Goal: Task Accomplishment & Management: Manage account settings

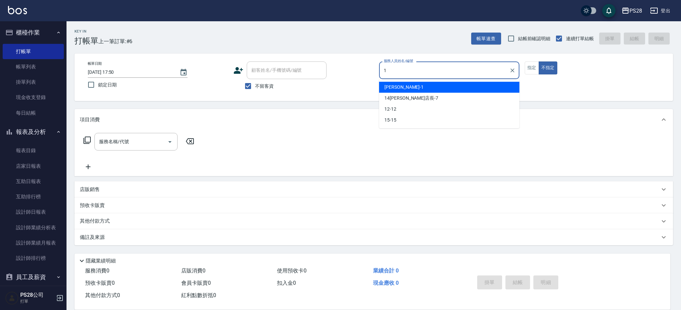
type input "[PERSON_NAME]-1"
type button "false"
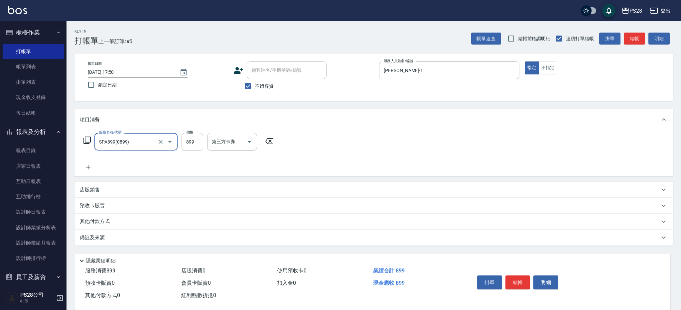
type input "SPA899(0899)"
type input "NITA-4"
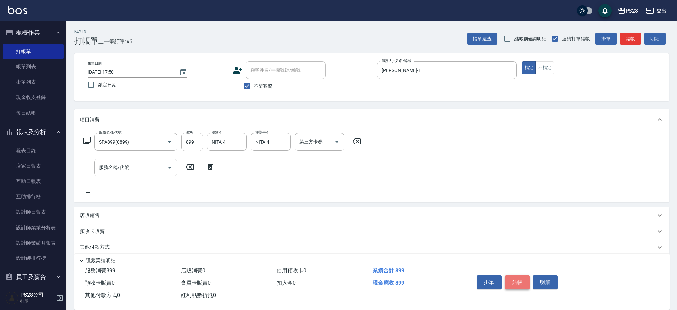
click at [521, 281] on button "結帳" at bounding box center [517, 282] width 25 height 14
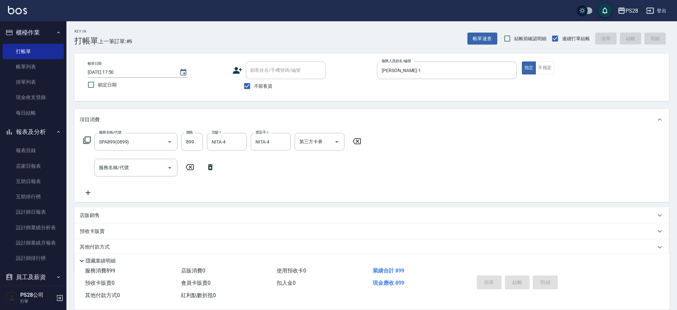
type input "[DATE] 19:31"
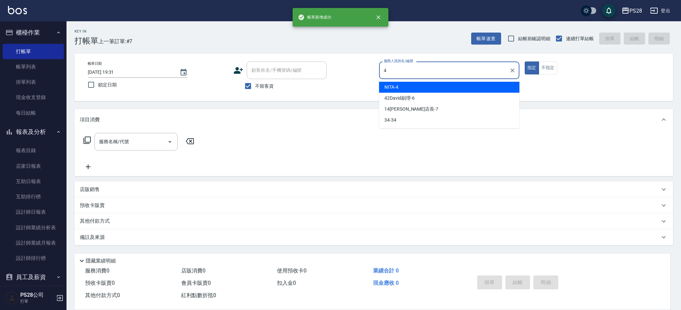
type input "NITA-4"
type button "true"
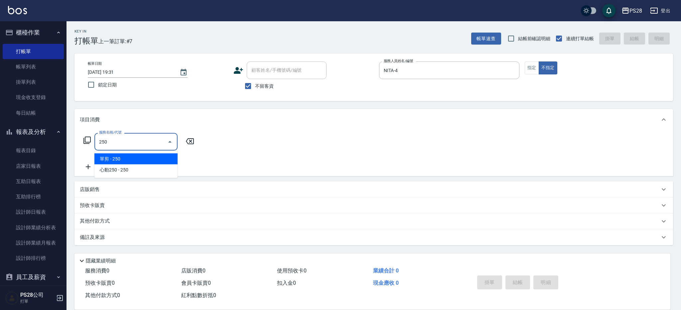
type input "單剪(250)"
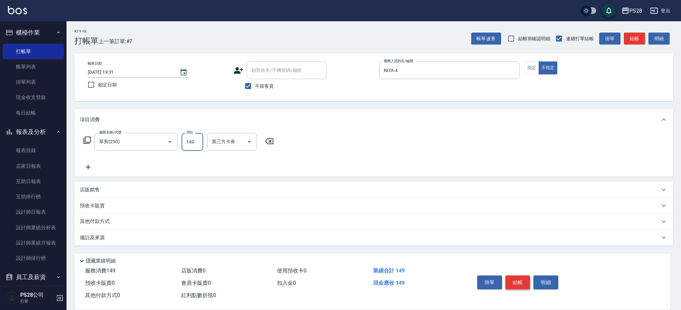
type input "149"
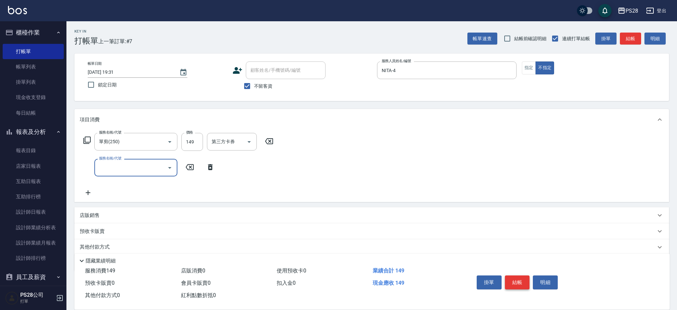
click at [521, 283] on button "結帳" at bounding box center [517, 282] width 25 height 14
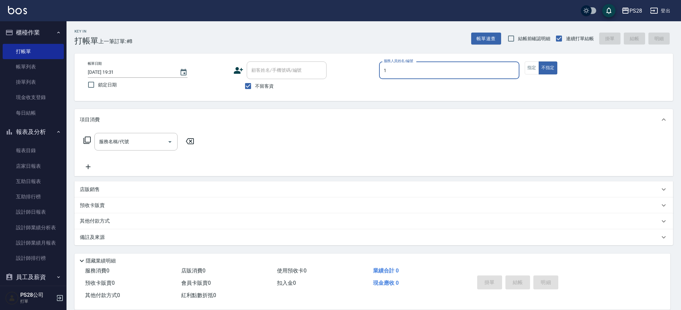
type input "[PERSON_NAME]-1"
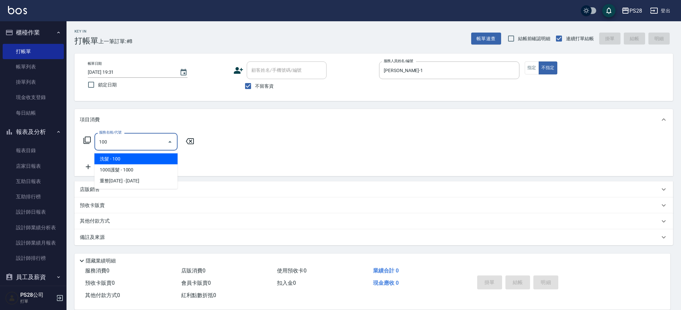
type input "洗髮(100)"
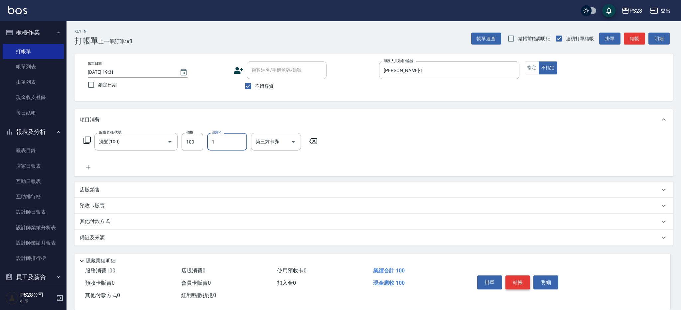
type input "[PERSON_NAME]-1"
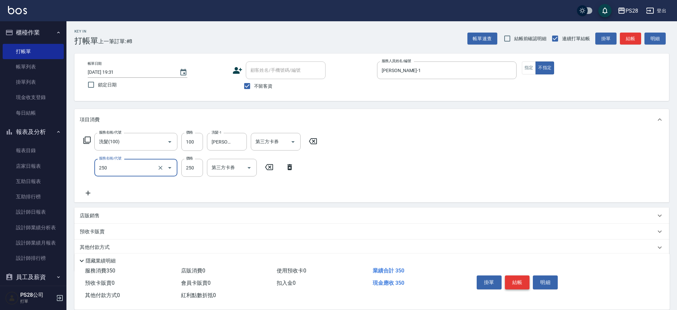
type input "單剪(250)"
type input "149"
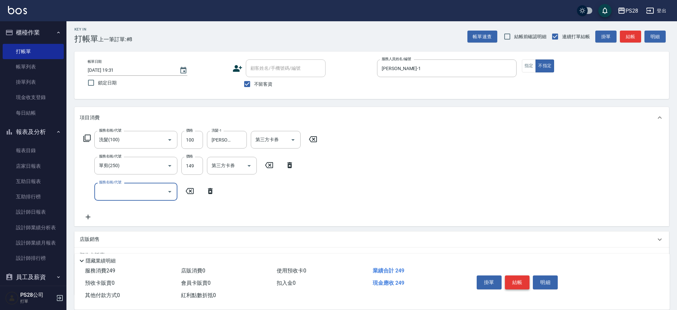
click at [524, 278] on button "結帳" at bounding box center [517, 282] width 25 height 14
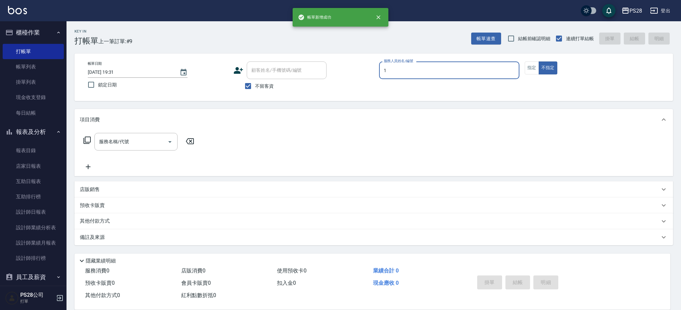
type input "[PERSON_NAME]-1"
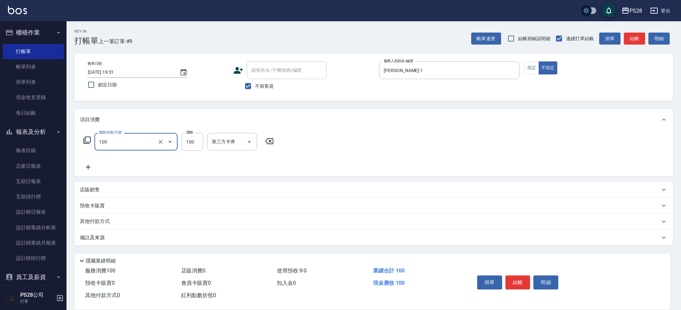
type input "洗髮(100)"
type input "34-34"
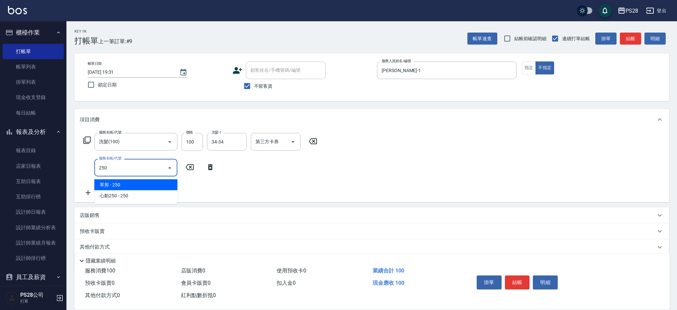
type input "單剪(250)"
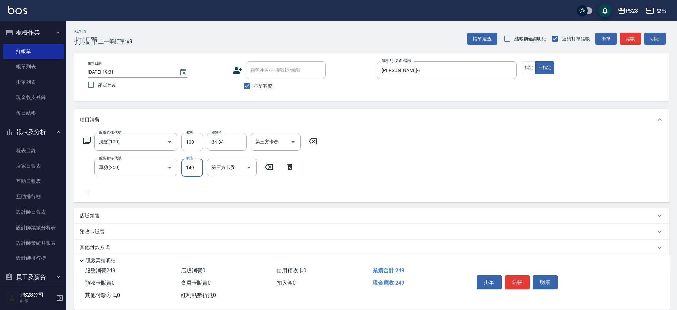
type input "149"
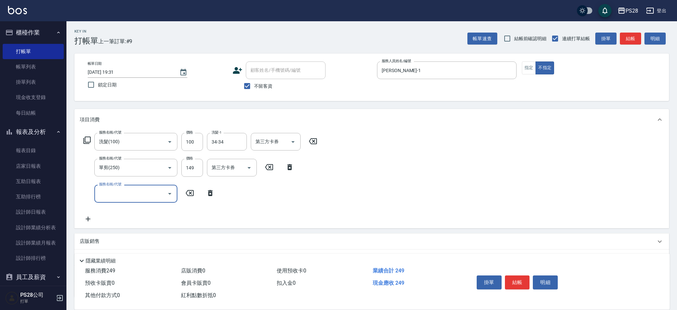
click at [519, 279] on button "結帳" at bounding box center [517, 282] width 25 height 14
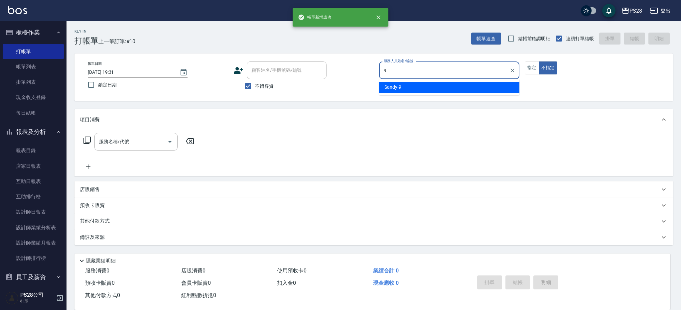
type input "Sandy-9"
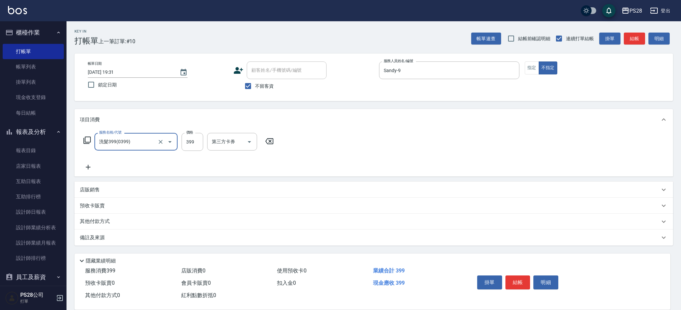
type input "洗髮399(0399)"
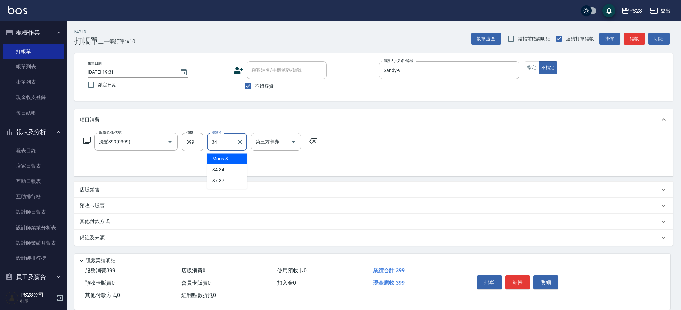
type input "34-34"
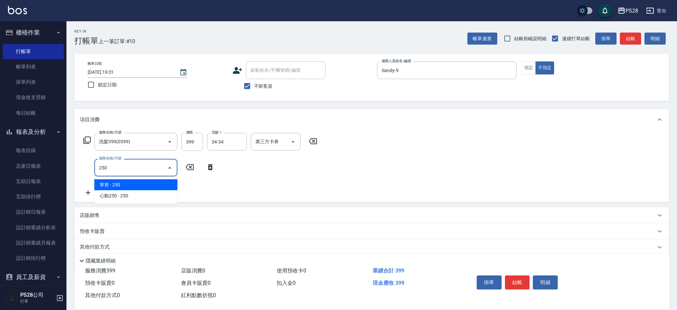
type input "單剪(250)"
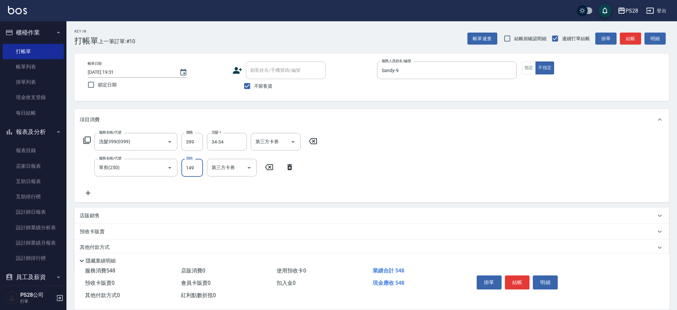
type input "149"
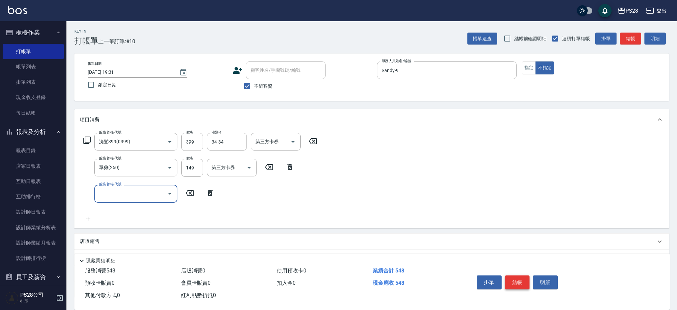
click at [521, 279] on button "結帳" at bounding box center [517, 282] width 25 height 14
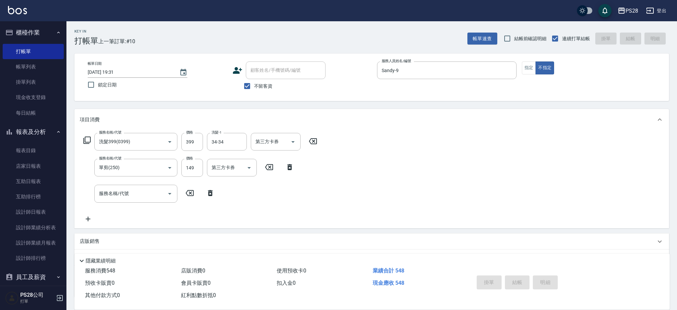
type input "[DATE] 19:32"
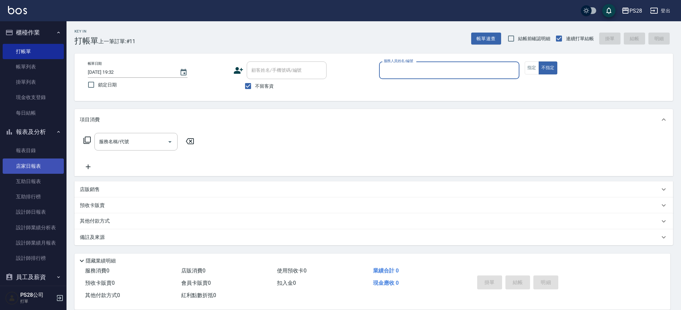
click at [42, 162] on link "店家日報表" at bounding box center [33, 165] width 61 height 15
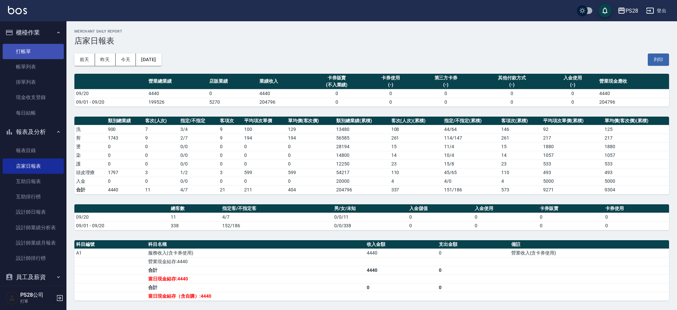
click at [36, 53] on link "打帳單" at bounding box center [33, 51] width 61 height 15
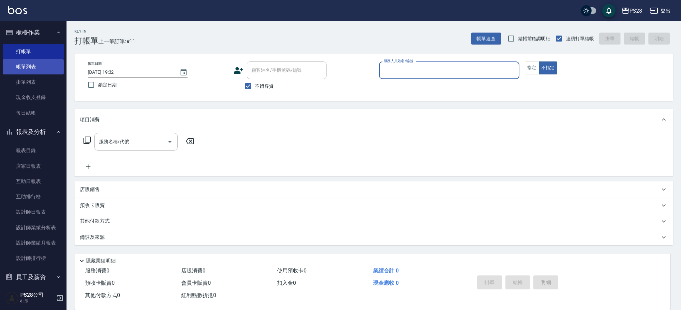
click at [44, 64] on link "帳單列表" at bounding box center [33, 66] width 61 height 15
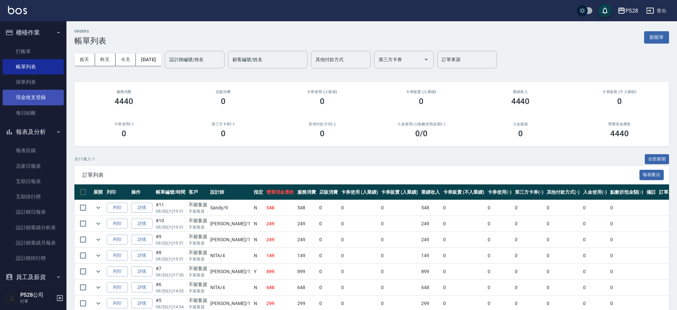
click at [43, 101] on link "現金收支登錄" at bounding box center [33, 97] width 61 height 15
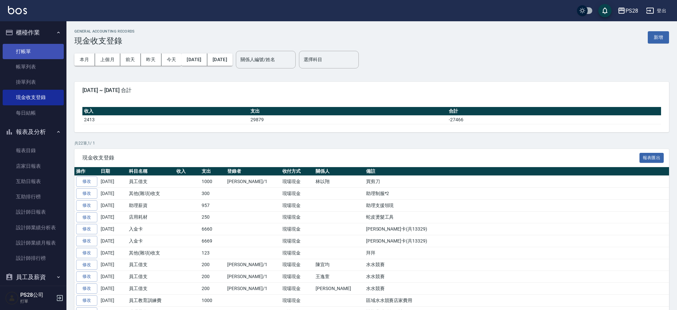
drag, startPoint x: 35, startPoint y: 62, endPoint x: 35, endPoint y: 53, distance: 9.6
click at [36, 62] on link "帳單列表" at bounding box center [33, 66] width 61 height 15
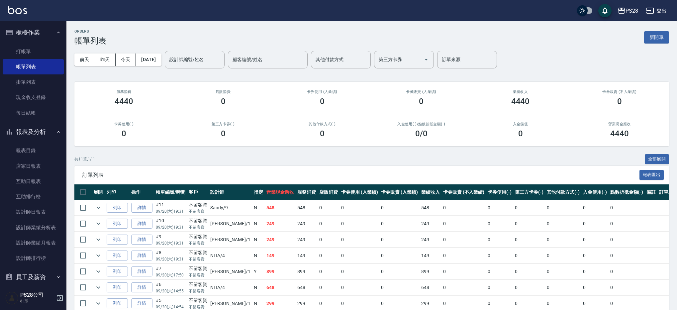
scroll to position [91, 0]
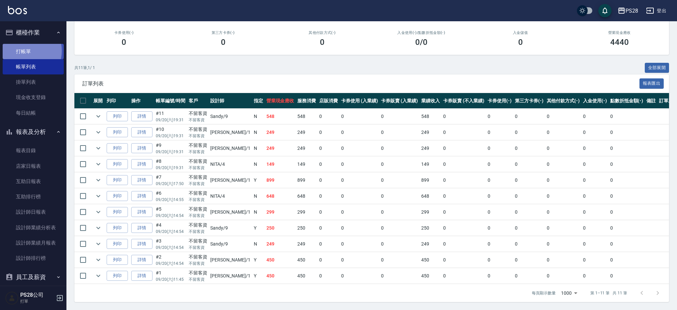
click at [24, 51] on link "打帳單" at bounding box center [33, 51] width 61 height 15
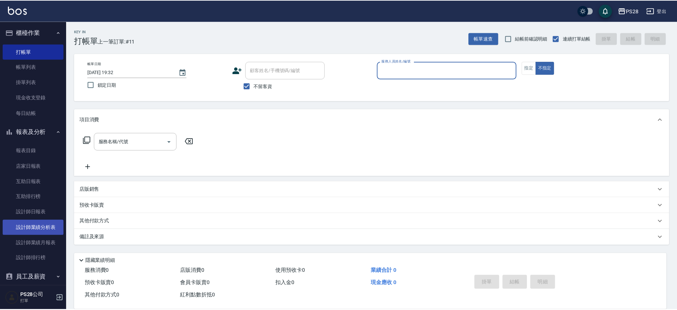
scroll to position [25, 0]
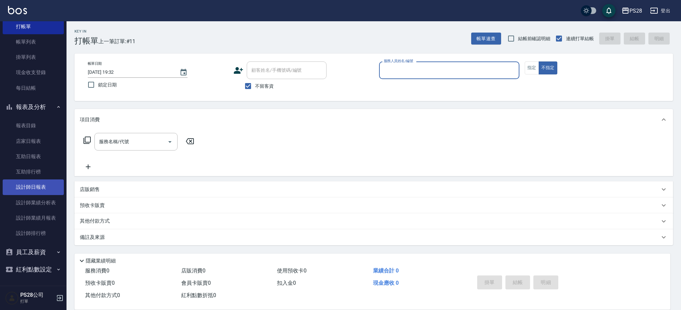
click at [36, 189] on link "設計師日報表" at bounding box center [33, 186] width 61 height 15
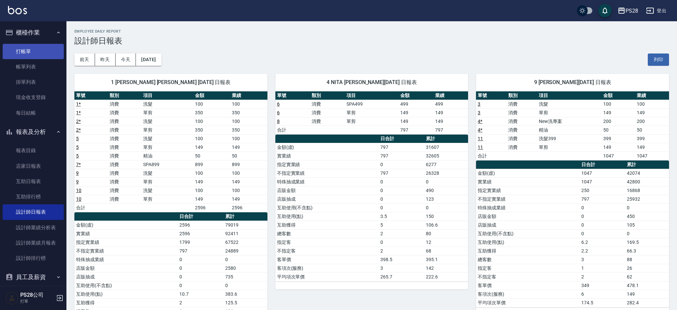
click at [31, 48] on link "打帳單" at bounding box center [33, 51] width 61 height 15
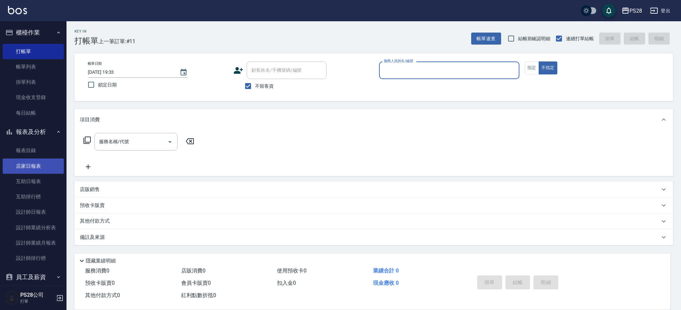
click at [41, 171] on link "店家日報表" at bounding box center [33, 165] width 61 height 15
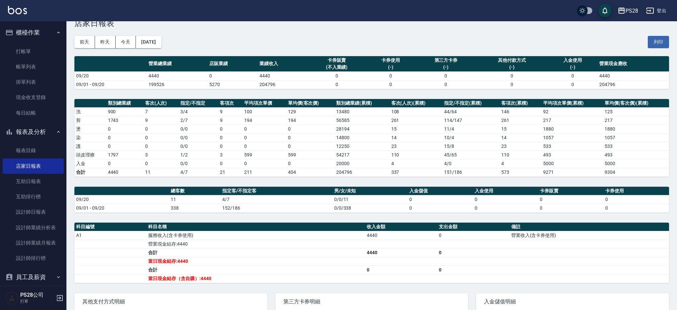
scroll to position [77, 0]
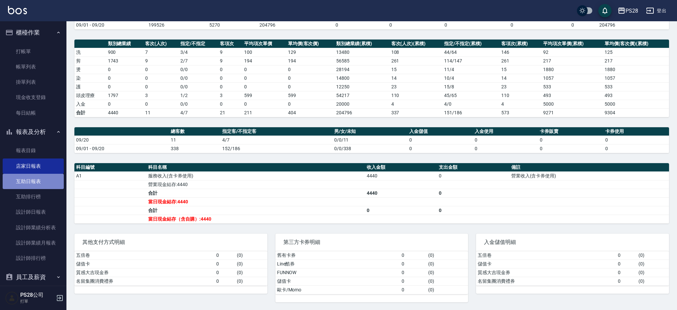
click at [36, 183] on link "互助日報表" at bounding box center [33, 181] width 61 height 15
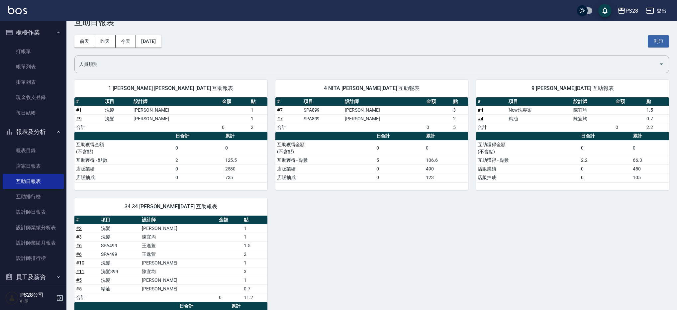
scroll to position [21, 0]
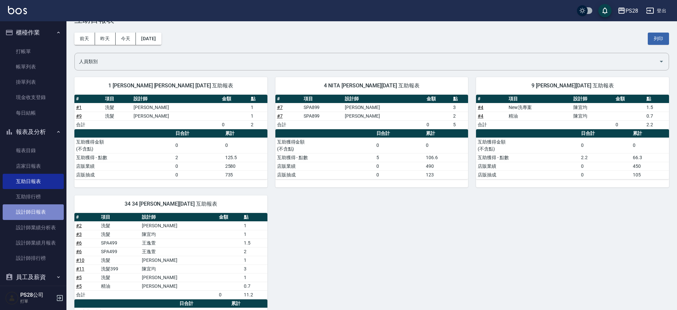
click at [36, 208] on link "設計師日報表" at bounding box center [33, 211] width 61 height 15
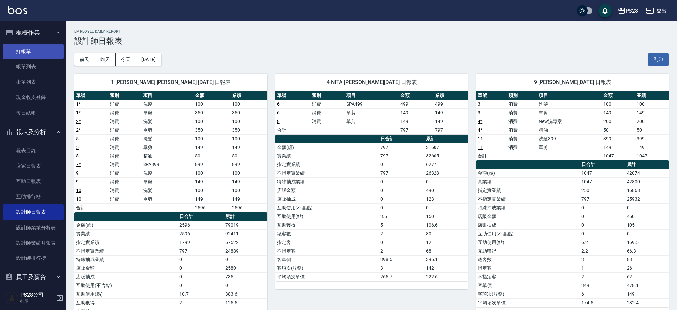
click at [41, 49] on link "打帳單" at bounding box center [33, 51] width 61 height 15
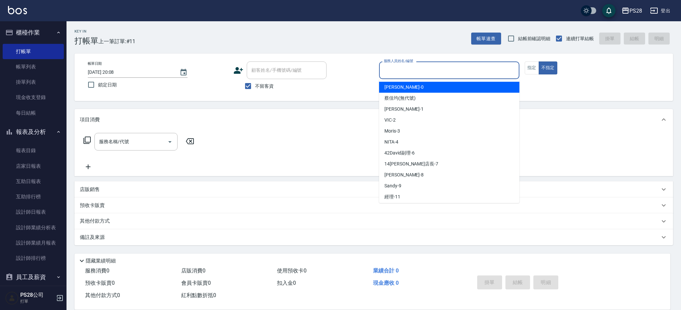
click at [452, 73] on input "服務人員姓名/編號" at bounding box center [449, 70] width 134 height 12
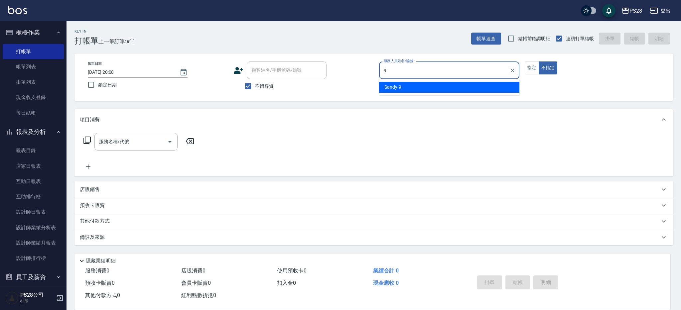
type input "Sandy-9"
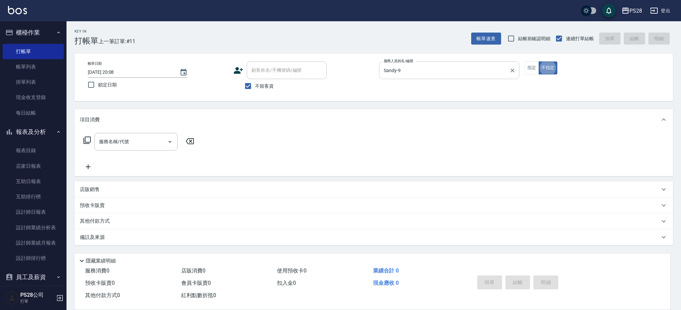
type button "false"
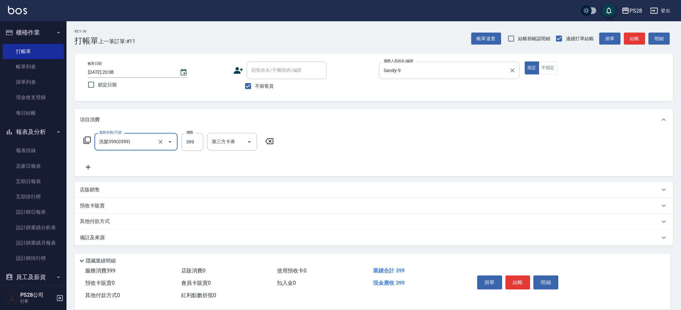
type input "洗髮399(0399)"
type input "Sandy-9"
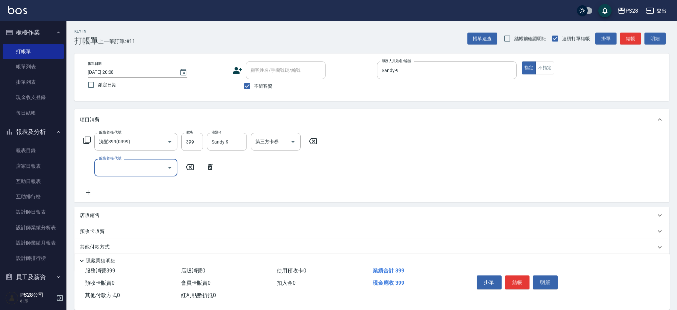
click at [524, 277] on button "結帳" at bounding box center [517, 282] width 25 height 14
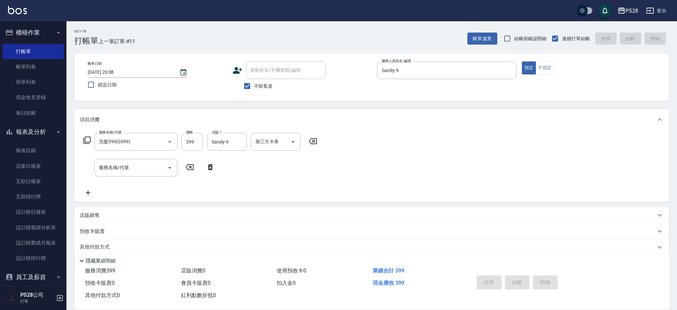
type input "[DATE] 20:15"
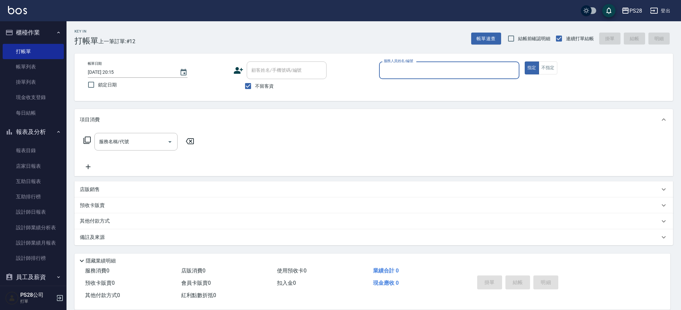
type input "ˋ"
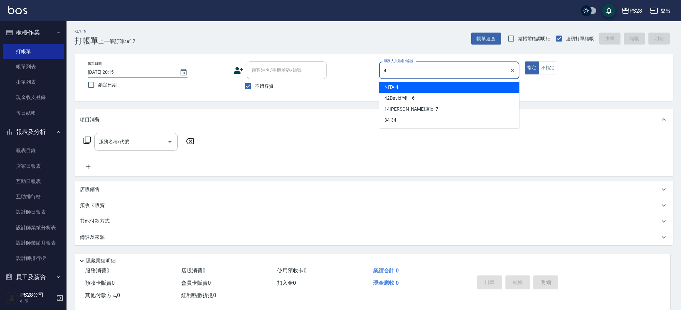
type input "4"
type button "true"
type input "NITA-4"
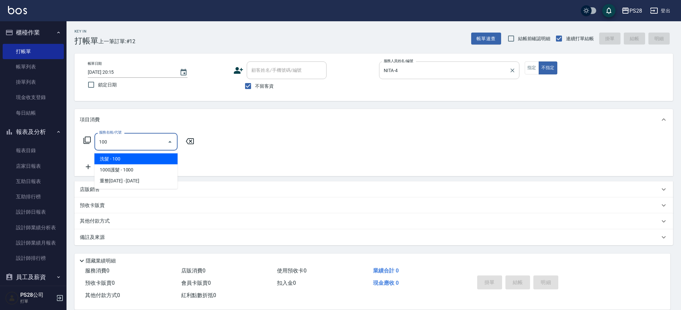
type input "洗髮(100)"
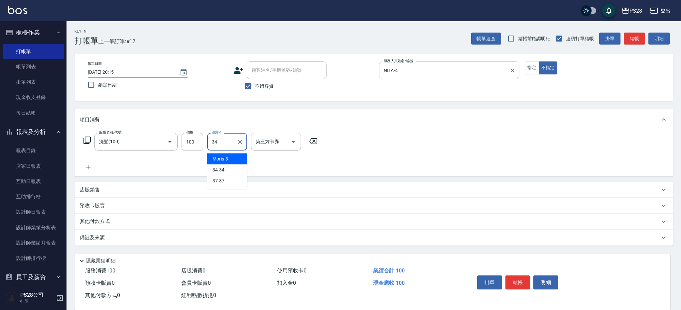
type input "34-34"
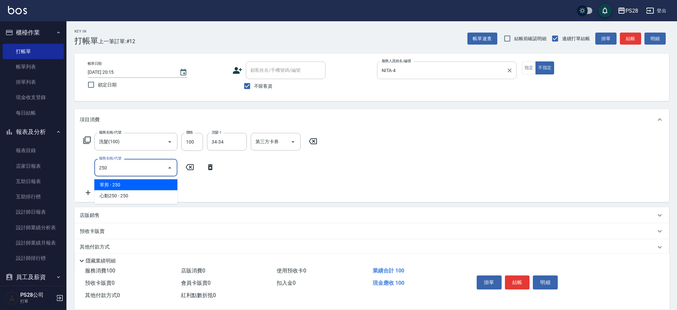
type input "單剪(250)"
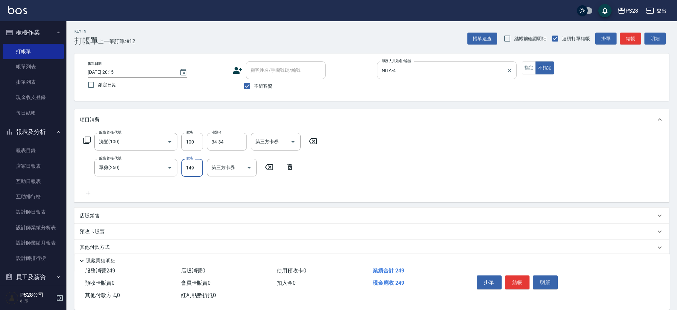
type input "149"
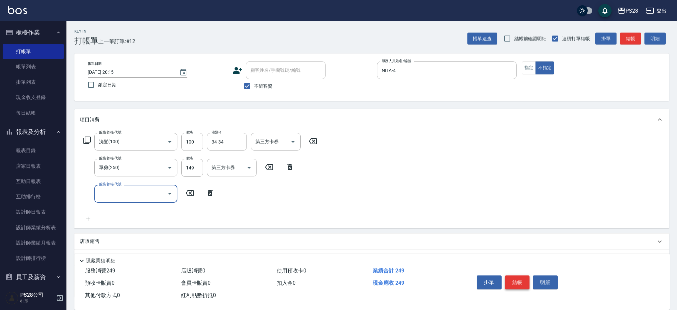
click at [520, 280] on button "結帳" at bounding box center [517, 282] width 25 height 14
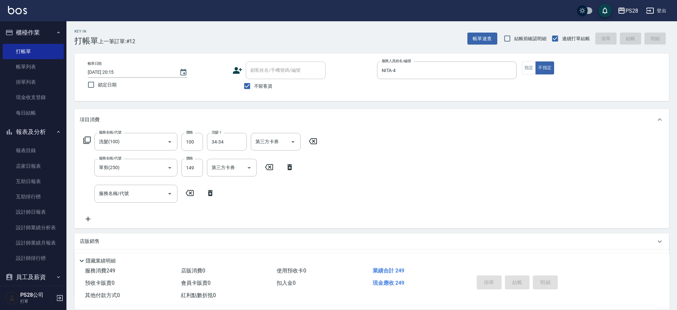
type input "[DATE] 20:44"
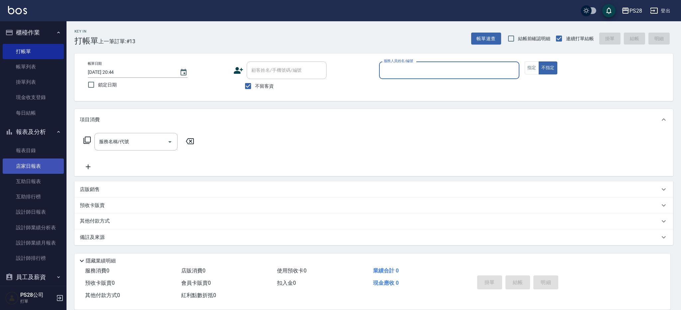
click at [39, 165] on link "店家日報表" at bounding box center [33, 165] width 61 height 15
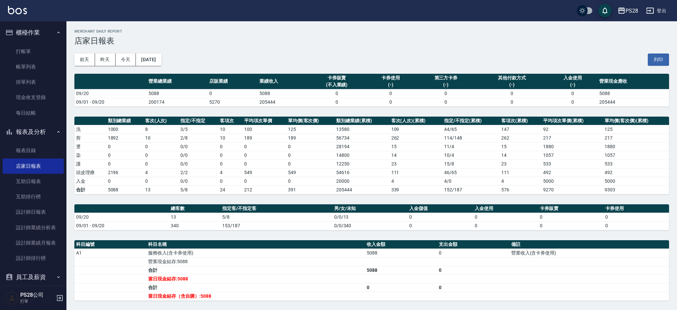
click at [223, 91] on td "0" at bounding box center [233, 93] width 50 height 9
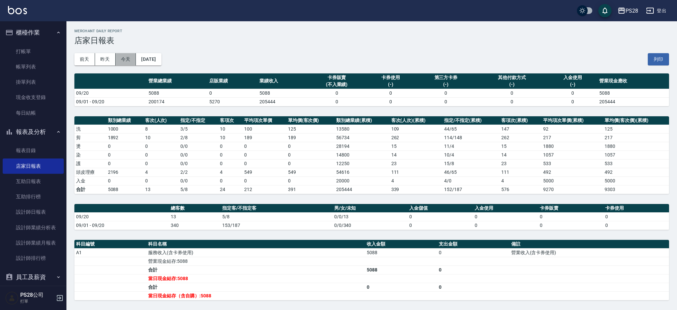
click at [123, 59] on button "今天" at bounding box center [126, 59] width 21 height 12
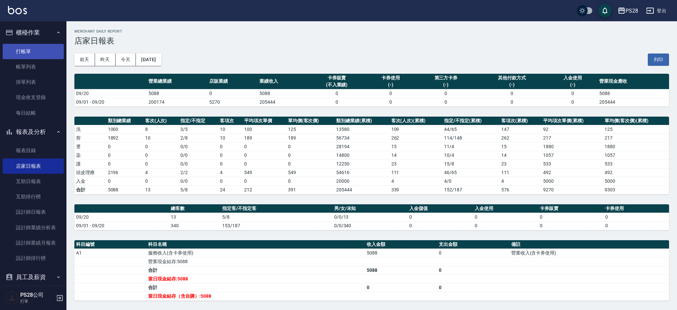
click at [25, 51] on link "打帳單" at bounding box center [33, 51] width 61 height 15
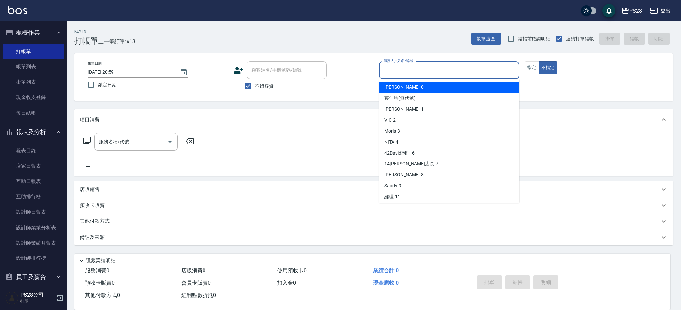
click at [416, 70] on input "服務人員姓名/編號" at bounding box center [449, 70] width 134 height 12
type input "9"
type input "NITA-4"
type button "false"
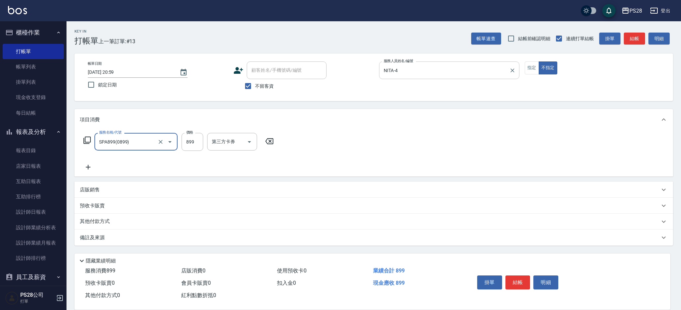
type input "SPA899(0899)"
type input "NITA-4"
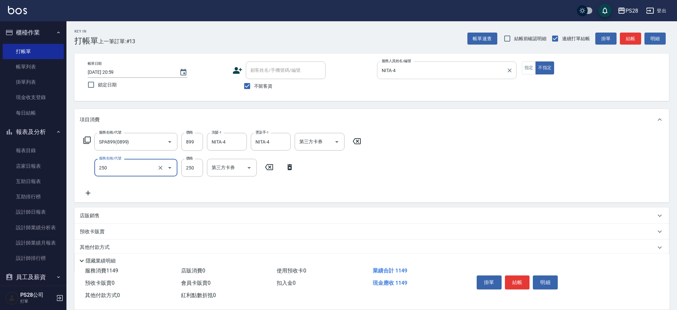
type input "單剪(250)"
type input "149"
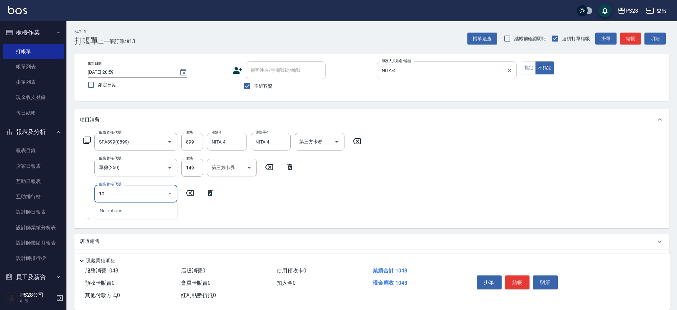
type input "1"
type input "剪瀏海(0050)"
type input "50"
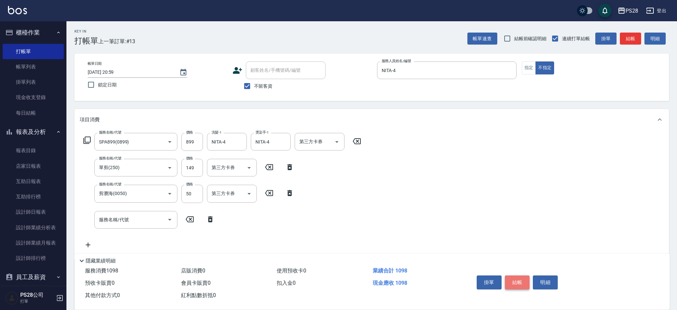
click at [523, 278] on button "結帳" at bounding box center [517, 282] width 25 height 14
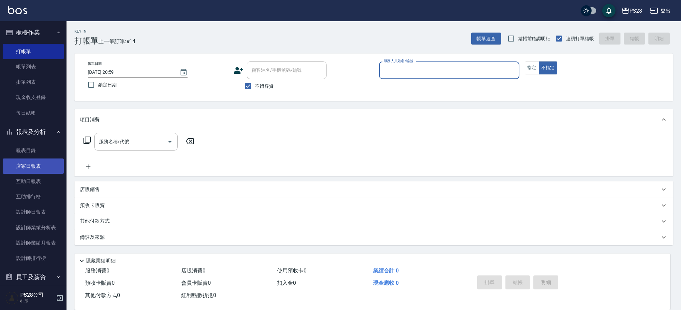
click at [34, 165] on link "店家日報表" at bounding box center [33, 165] width 61 height 15
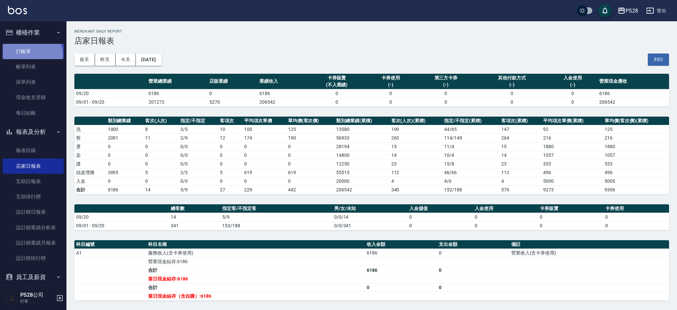
click at [30, 55] on link "打帳單" at bounding box center [33, 51] width 61 height 15
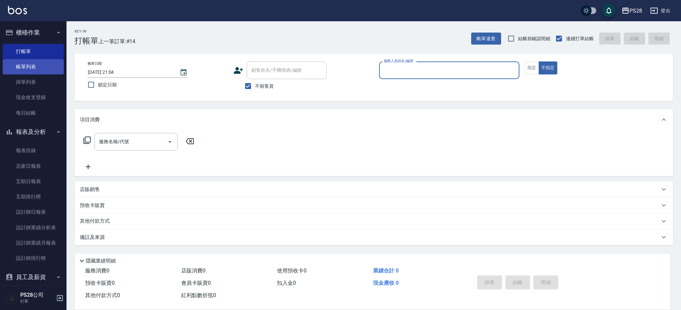
click at [39, 69] on link "帳單列表" at bounding box center [33, 66] width 61 height 15
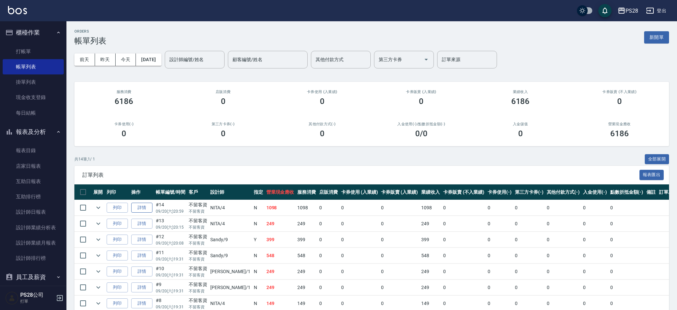
click at [148, 209] on link "詳情" at bounding box center [141, 208] width 21 height 10
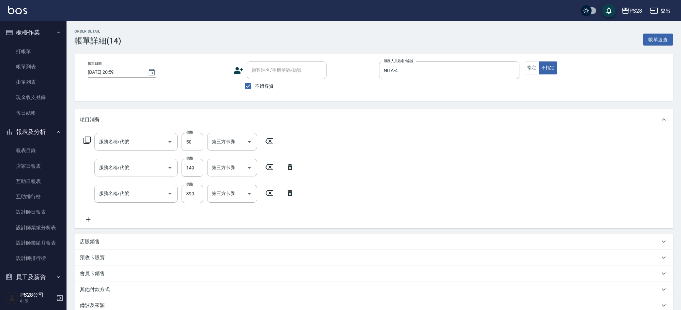
type input "[DATE] 20:59"
checkbox input "true"
type input "NITA-4"
type input "剪瀏海(0050)"
type input "單剪(250)"
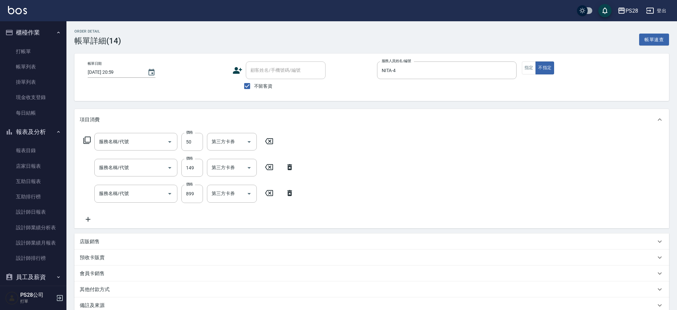
type input "SPA899(0899)"
drag, startPoint x: 238, startPoint y: 193, endPoint x: 259, endPoint y: 193, distance: 20.9
click at [238, 193] on icon "Clear" at bounding box center [240, 193] width 7 height 7
drag, startPoint x: 286, startPoint y: 192, endPoint x: 251, endPoint y: 194, distance: 35.6
click at [286, 192] on icon "Clear" at bounding box center [283, 193] width 7 height 7
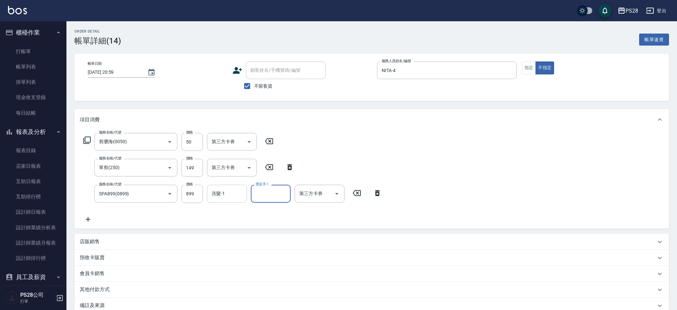
click at [237, 193] on input "洗髮-1" at bounding box center [227, 194] width 34 height 12
type input "34-34"
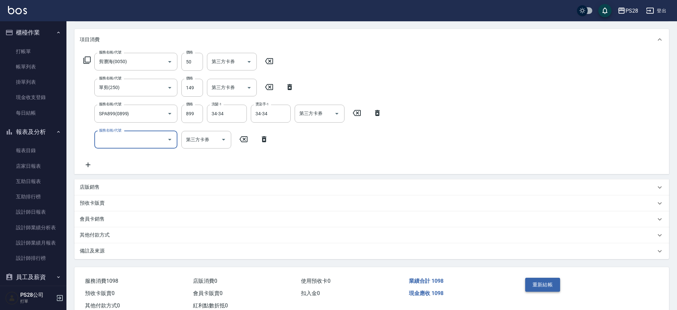
scroll to position [100, 0]
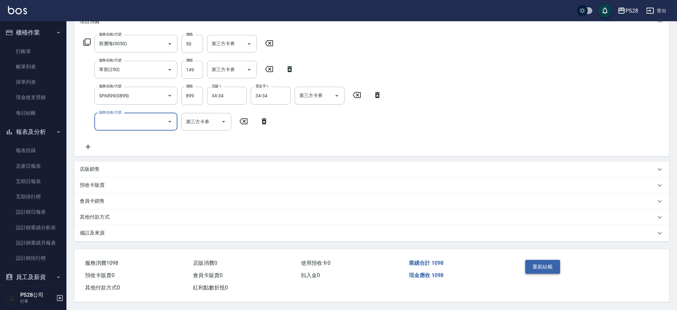
click at [542, 265] on button "重新結帳" at bounding box center [542, 267] width 35 height 14
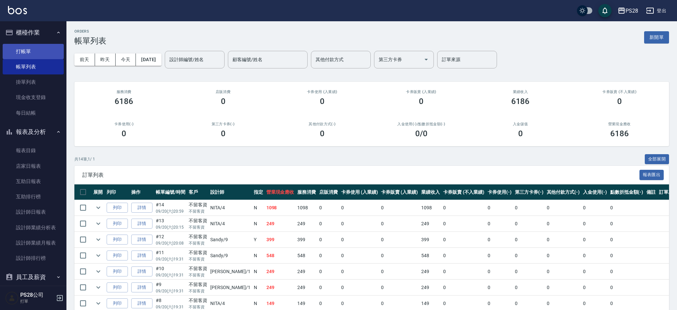
click at [35, 52] on link "打帳單" at bounding box center [33, 51] width 61 height 15
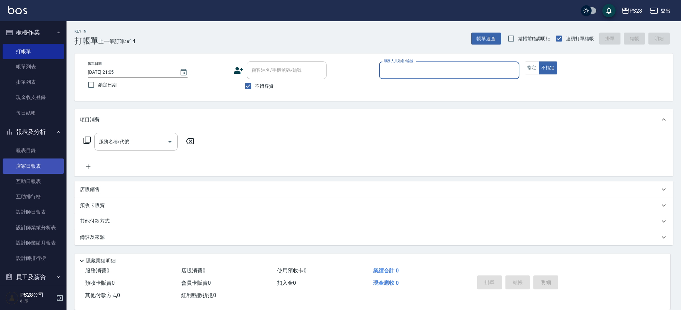
click at [35, 166] on link "店家日報表" at bounding box center [33, 165] width 61 height 15
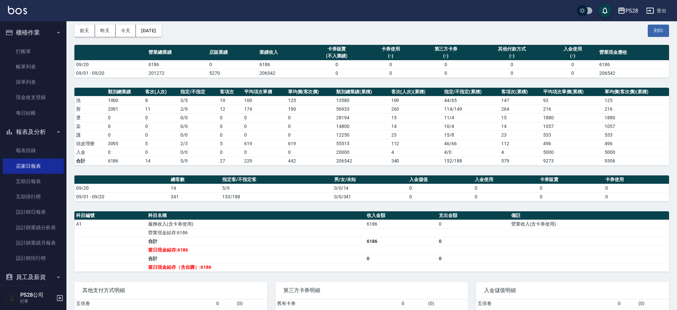
scroll to position [29, 0]
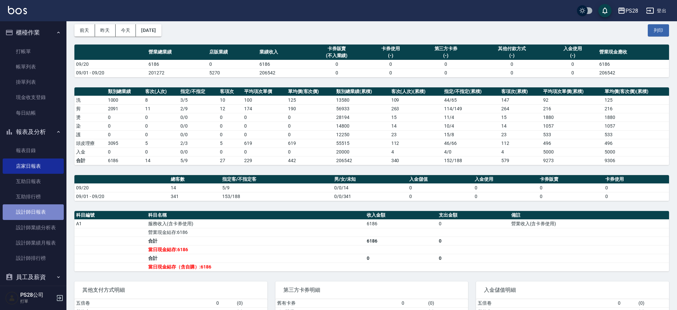
click at [43, 213] on link "設計師日報表" at bounding box center [33, 211] width 61 height 15
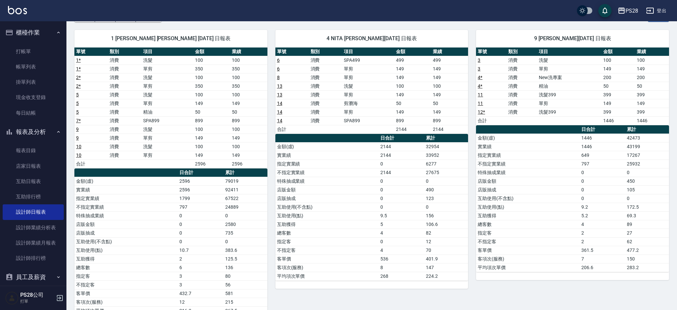
scroll to position [39, 0]
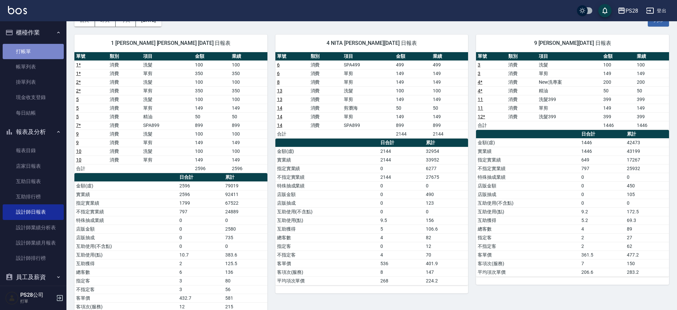
click at [39, 53] on link "打帳單" at bounding box center [33, 51] width 61 height 15
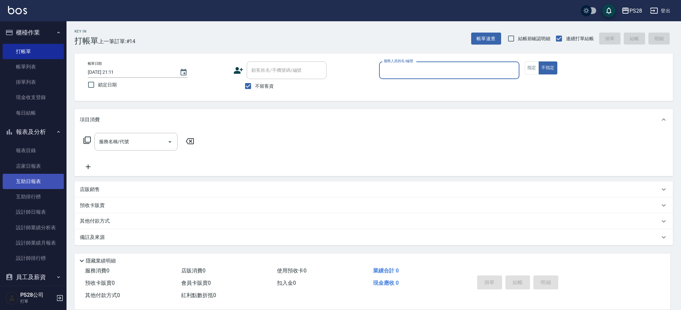
click at [40, 179] on link "互助日報表" at bounding box center [33, 181] width 61 height 15
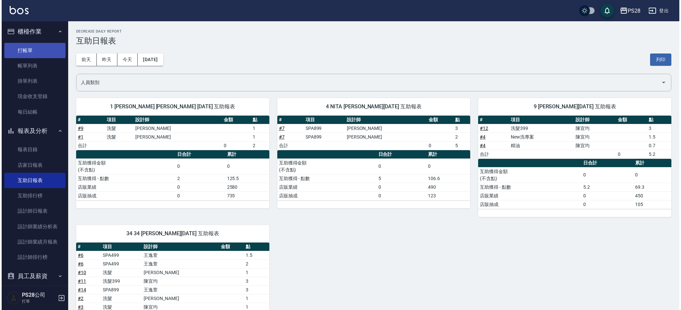
scroll to position [1, 0]
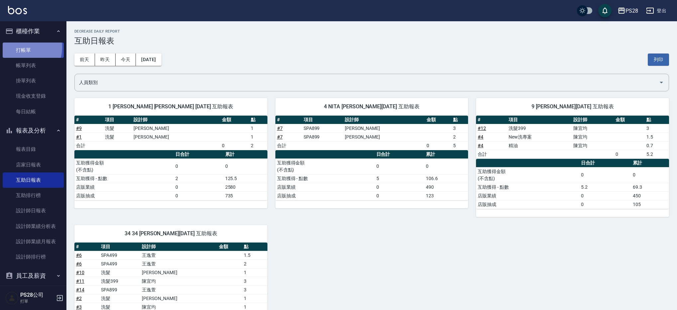
click at [19, 47] on link "打帳單" at bounding box center [33, 50] width 61 height 15
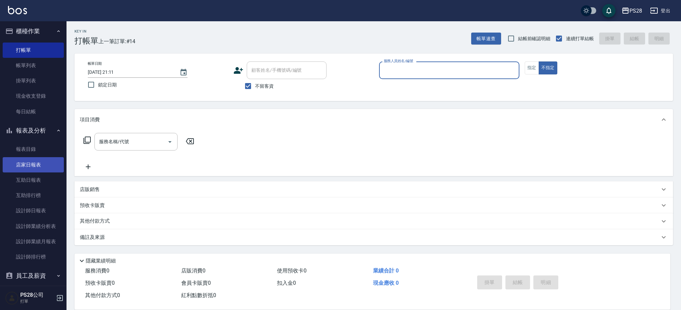
click at [30, 167] on link "店家日報表" at bounding box center [33, 164] width 61 height 15
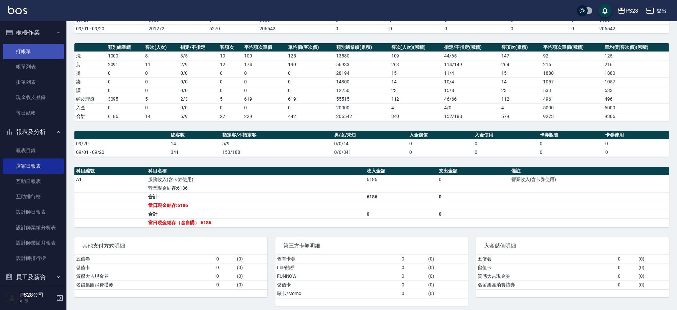
click at [36, 48] on link "打帳單" at bounding box center [33, 51] width 61 height 15
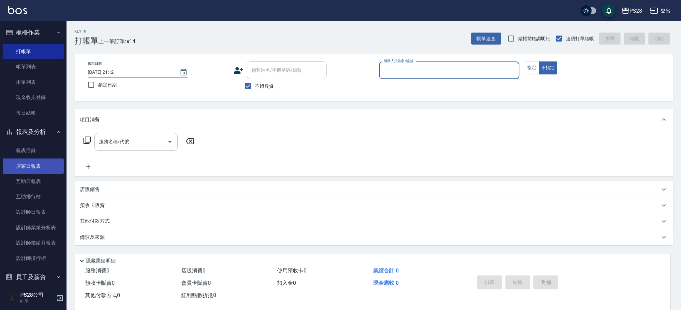
click at [47, 162] on link "店家日報表" at bounding box center [33, 165] width 61 height 15
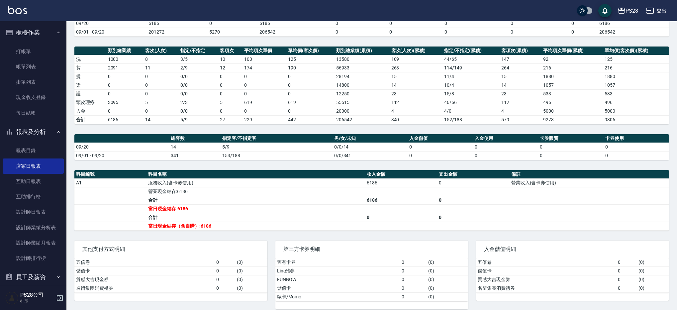
scroll to position [70, 0]
click at [652, 3] on div "PS28 登出" at bounding box center [338, 10] width 677 height 21
click at [654, 9] on icon "button" at bounding box center [650, 11] width 7 height 6
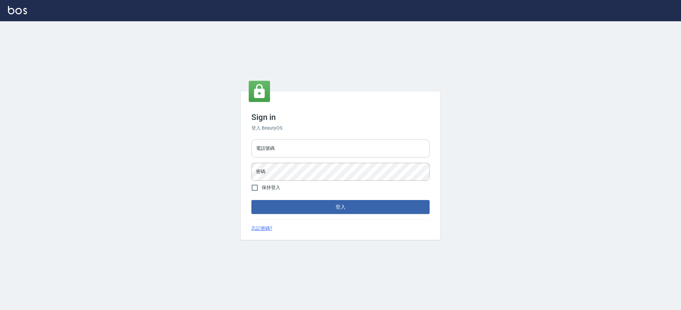
click at [308, 153] on input "電話號碼" at bounding box center [340, 149] width 178 height 18
type input "0426312798"
click at [251, 200] on button "登入" at bounding box center [340, 207] width 178 height 14
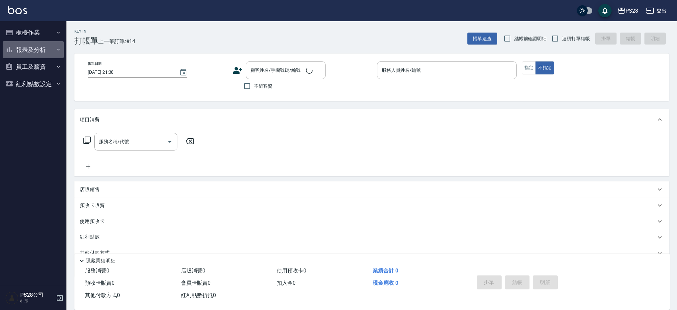
click at [29, 50] on button "報表及分析" at bounding box center [33, 49] width 61 height 17
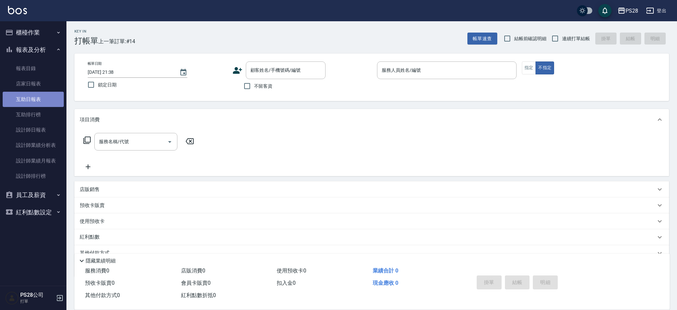
click at [37, 97] on link "互助日報表" at bounding box center [33, 99] width 61 height 15
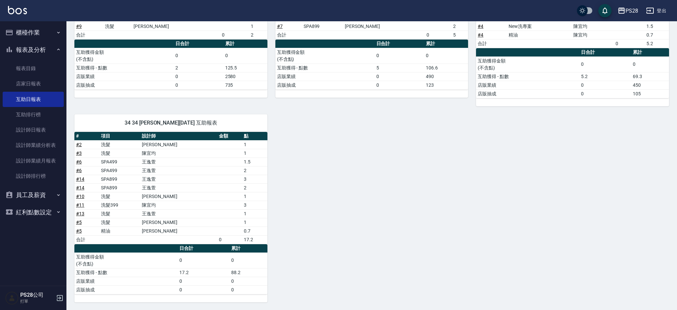
scroll to position [110, 0]
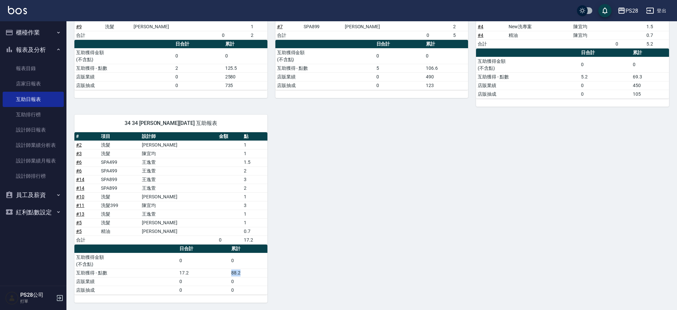
drag, startPoint x: 250, startPoint y: 271, endPoint x: 258, endPoint y: 271, distance: 8.0
click at [258, 271] on tr "互助獲得 - 點數 17.2 88.2" at bounding box center [170, 272] width 193 height 9
click at [343, 247] on div "1 SAM 鄭帥 09/20/2025 互助報表 # 項目 設計師 金額 點 # 1 洗髮 鄭帥 1 # 9 洗髮 鄭帥 1 合計 0 2 日合計 累計 互助…" at bounding box center [367, 141] width 603 height 323
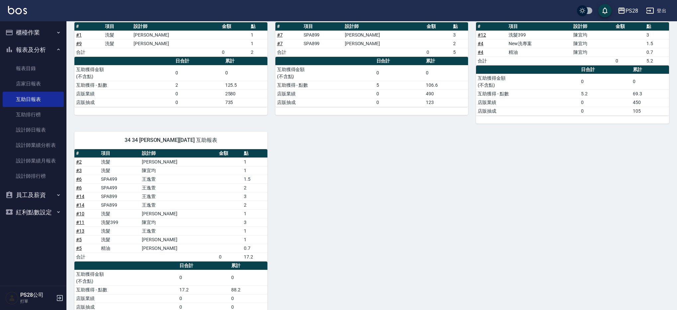
scroll to position [111, 0]
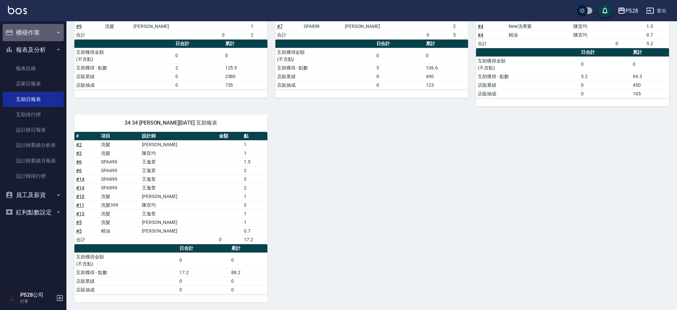
click at [46, 31] on button "櫃檯作業" at bounding box center [33, 32] width 61 height 17
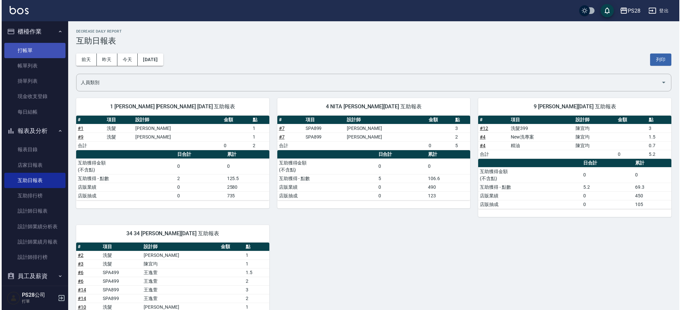
scroll to position [0, 0]
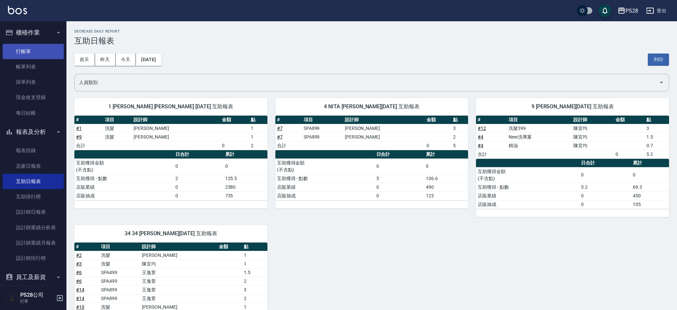
click at [18, 50] on link "打帳單" at bounding box center [33, 51] width 61 height 15
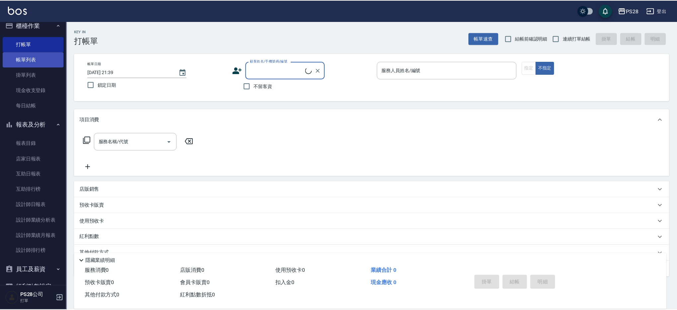
scroll to position [8, 0]
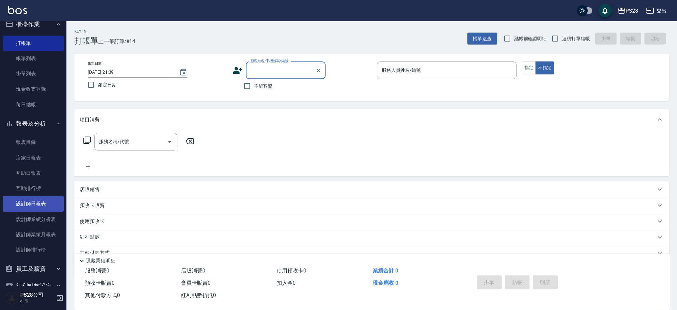
click at [44, 206] on link "設計師日報表" at bounding box center [33, 203] width 61 height 15
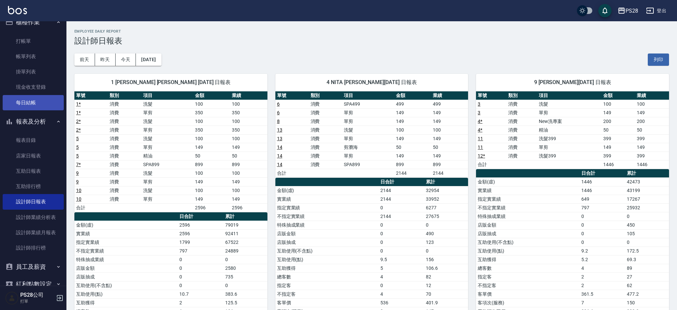
scroll to position [12, 0]
click at [30, 106] on link "每日結帳" at bounding box center [33, 100] width 61 height 15
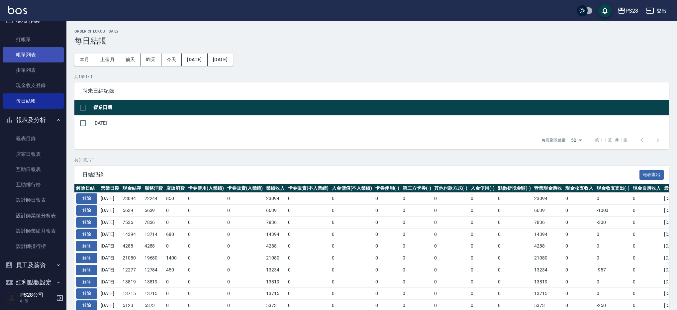
click at [40, 56] on link "帳單列表" at bounding box center [33, 54] width 61 height 15
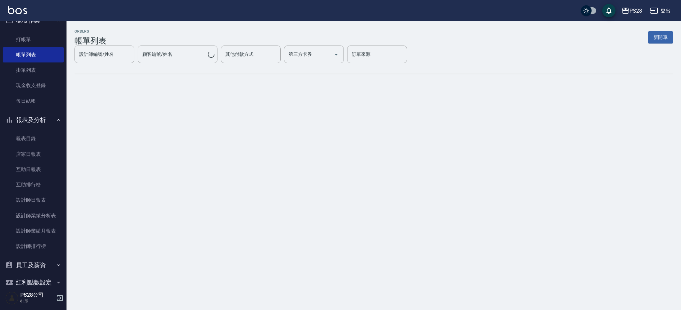
click at [134, 61] on div "設計師編號/姓名 設計師編號/姓名" at bounding box center [104, 55] width 60 height 18
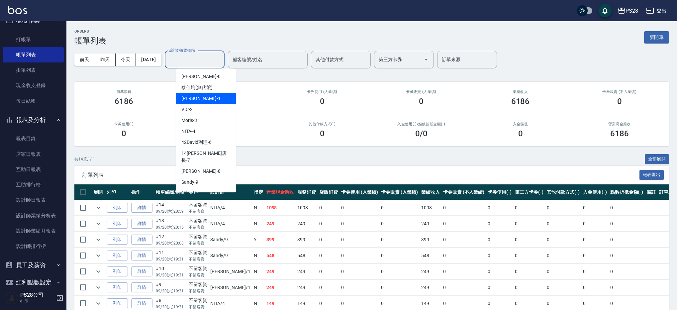
click at [202, 100] on div "SAM -1" at bounding box center [206, 98] width 60 height 11
type input "[PERSON_NAME]-1"
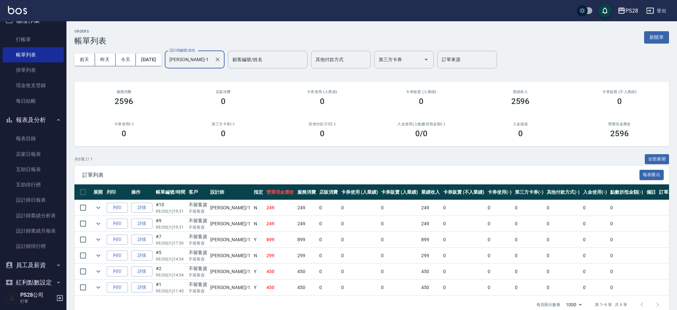
scroll to position [12, 0]
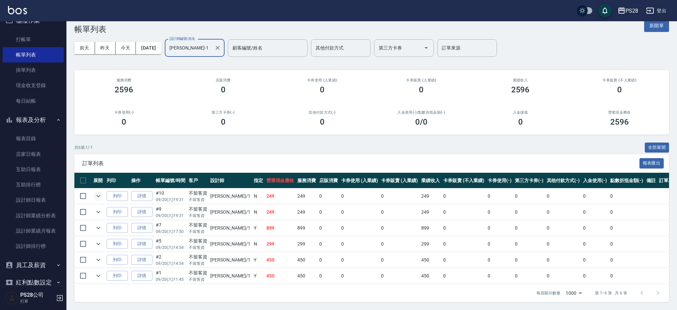
click at [103, 198] on td at bounding box center [98, 196] width 13 height 16
click at [100, 197] on icon "expand row" at bounding box center [98, 196] width 8 height 8
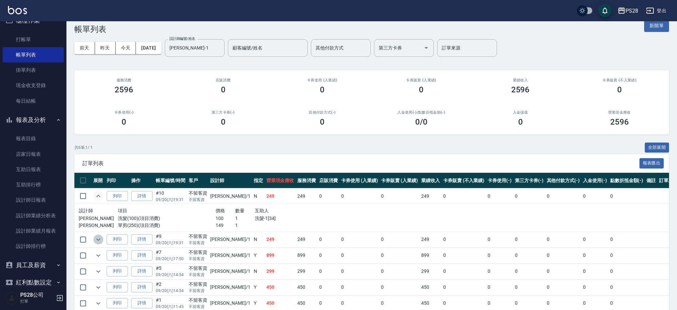
click at [101, 238] on icon "expand row" at bounding box center [98, 240] width 8 height 8
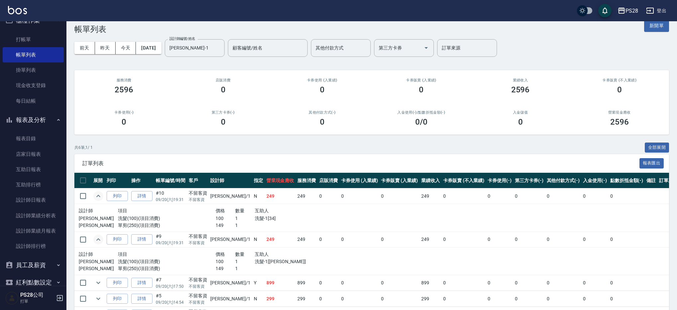
scroll to position [66, 0]
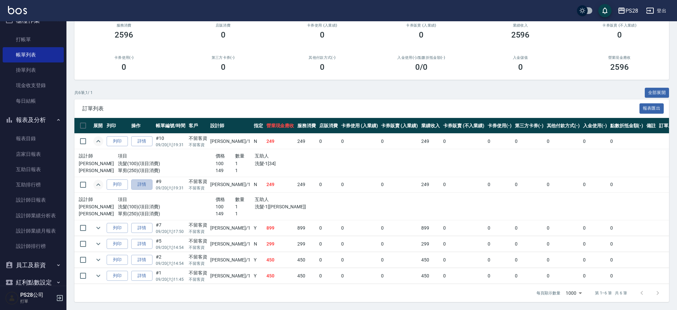
click at [141, 183] on link "詳情" at bounding box center [141, 184] width 21 height 10
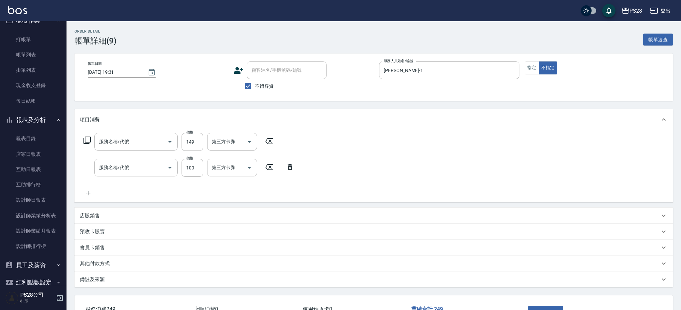
type input "[DATE] 19:31"
checkbox input "true"
type input "[PERSON_NAME]-1"
type input "單剪(250)"
type input "洗髮(100)"
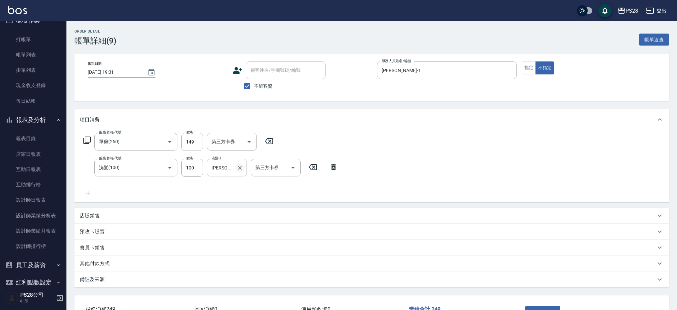
click at [241, 168] on icon "Clear" at bounding box center [240, 168] width 4 height 4
click at [230, 168] on input "洗髮-1" at bounding box center [227, 168] width 34 height 12
type input "34-34"
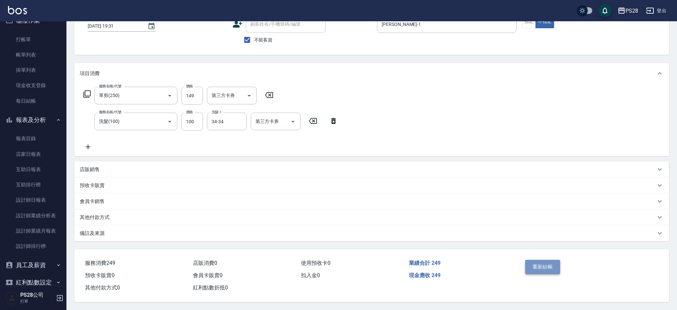
click at [542, 265] on button "重新結帳" at bounding box center [542, 267] width 35 height 14
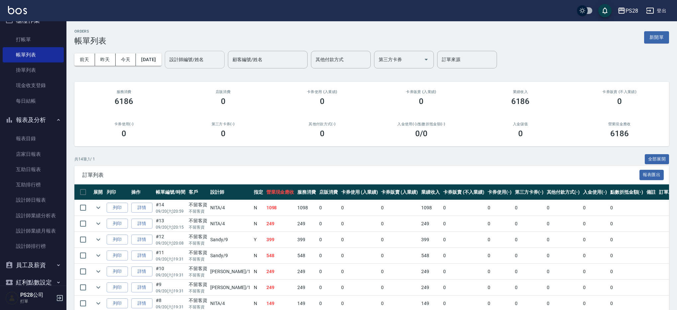
click at [203, 60] on input "設計師編號/姓名" at bounding box center [195, 60] width 54 height 12
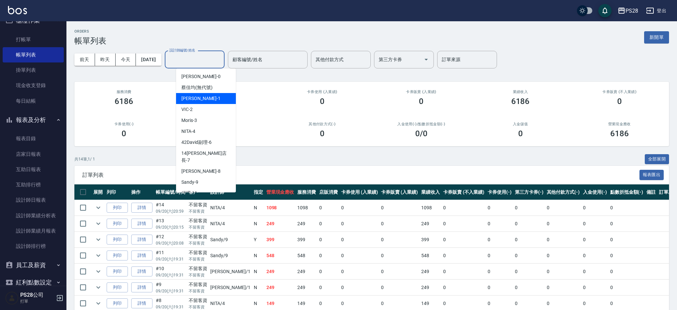
click at [206, 94] on div "SAM -1" at bounding box center [206, 98] width 60 height 11
type input "[PERSON_NAME]-1"
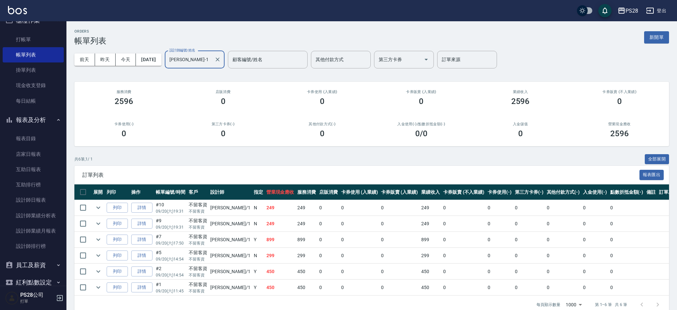
scroll to position [12, 0]
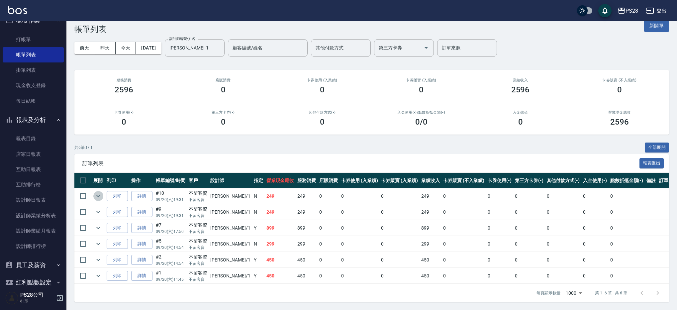
click at [100, 198] on icon "expand row" at bounding box center [98, 196] width 8 height 8
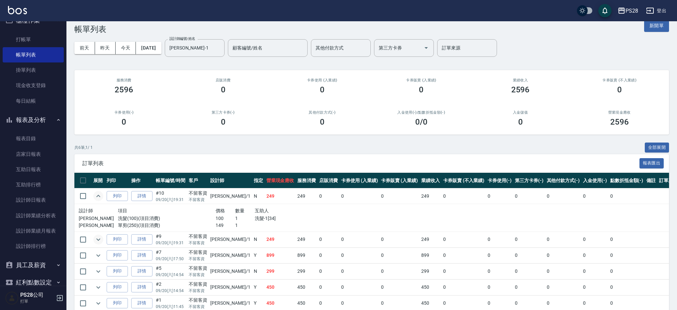
click at [98, 241] on icon "expand row" at bounding box center [98, 240] width 8 height 8
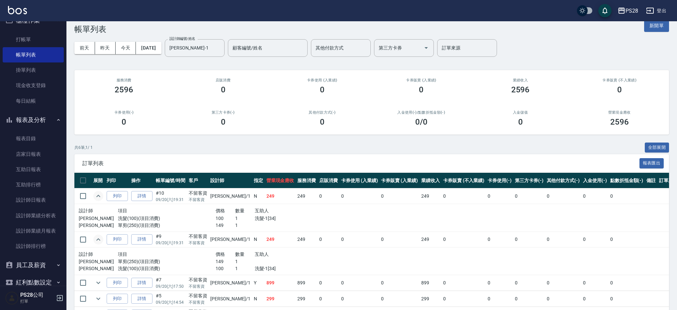
scroll to position [66, 0]
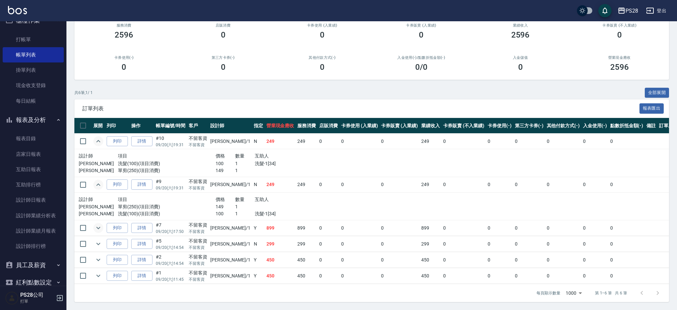
click at [102, 225] on icon "expand row" at bounding box center [98, 228] width 8 height 8
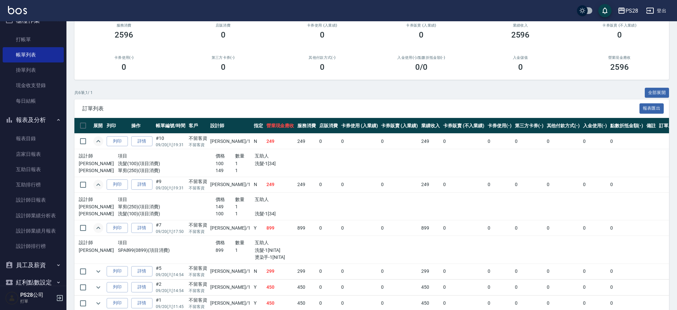
scroll to position [94, 0]
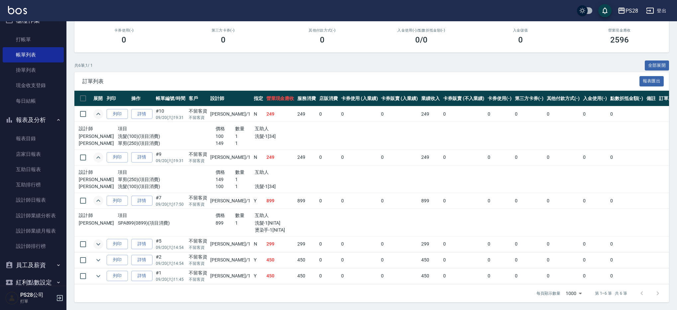
click at [98, 244] on icon "expand row" at bounding box center [98, 244] width 4 height 2
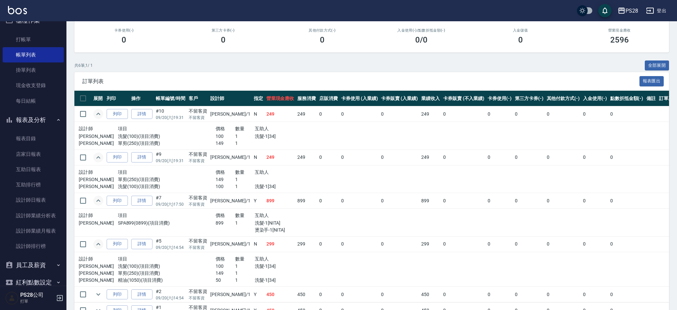
scroll to position [128, 0]
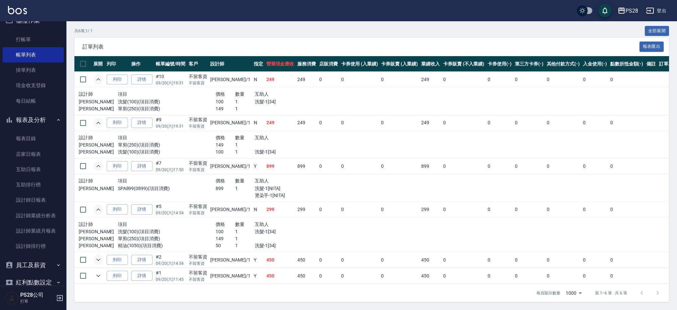
click at [100, 263] on icon "expand row" at bounding box center [98, 260] width 8 height 8
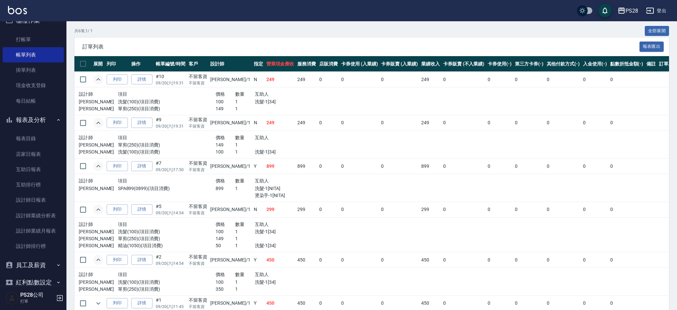
scroll to position [156, 0]
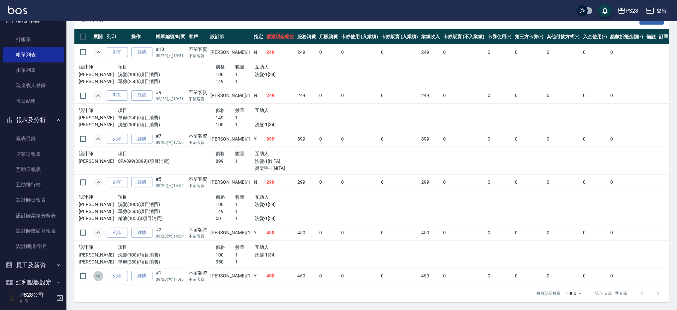
click at [101, 278] on icon "expand row" at bounding box center [98, 276] width 8 height 8
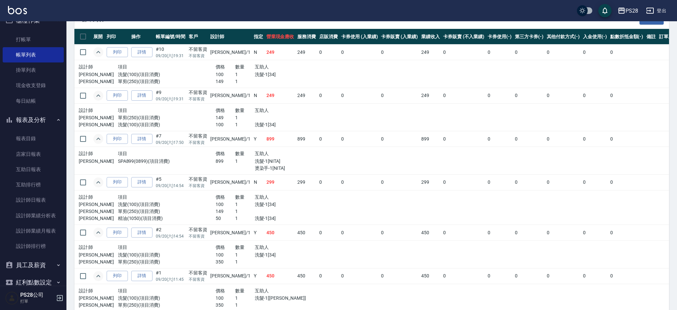
scroll to position [183, 0]
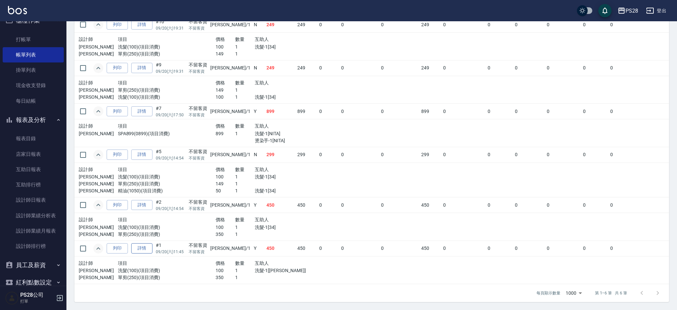
click at [149, 249] on link "詳情" at bounding box center [141, 248] width 21 height 10
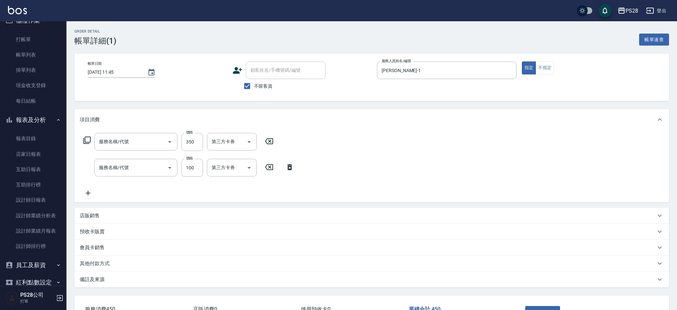
type input "2025/09/20 11:45"
checkbox input "true"
type input "[PERSON_NAME]-1"
type input "單剪(250)"
type input "洗髮(100)"
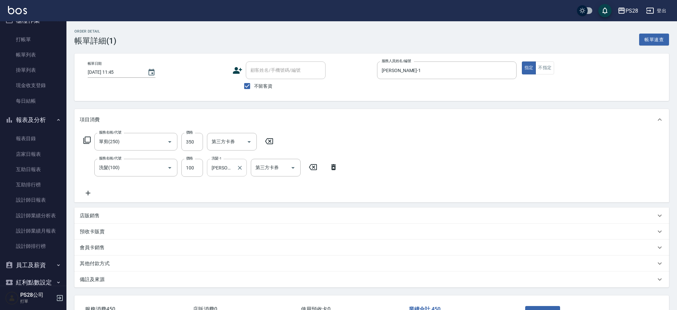
click at [243, 168] on icon "Clear" at bounding box center [240, 167] width 7 height 7
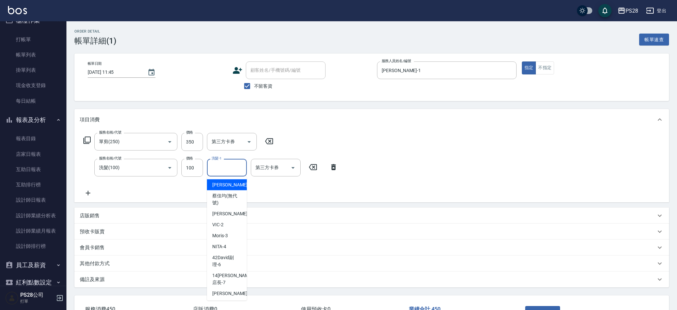
click at [233, 168] on input "洗髮-1" at bounding box center [227, 168] width 34 height 12
type input "34-34"
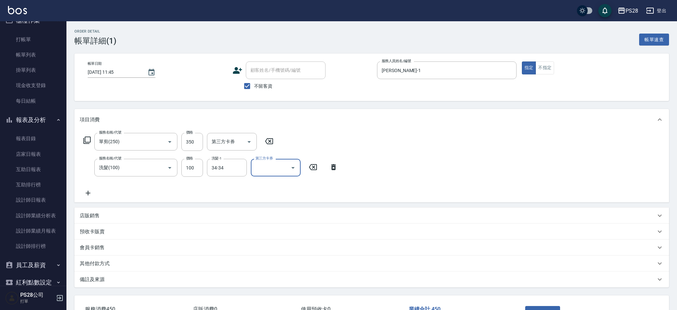
scroll to position [48, 0]
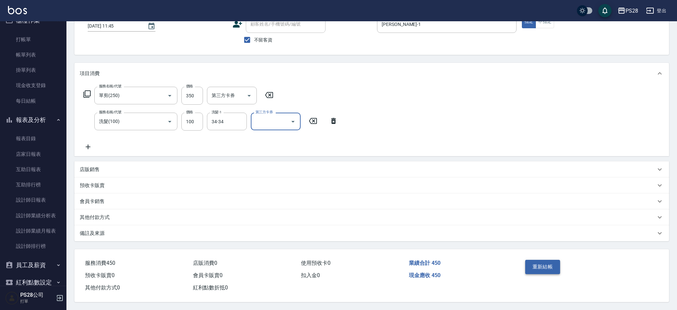
drag, startPoint x: 539, startPoint y: 262, endPoint x: 534, endPoint y: 261, distance: 5.2
click at [539, 262] on button "重新結帳" at bounding box center [542, 267] width 35 height 14
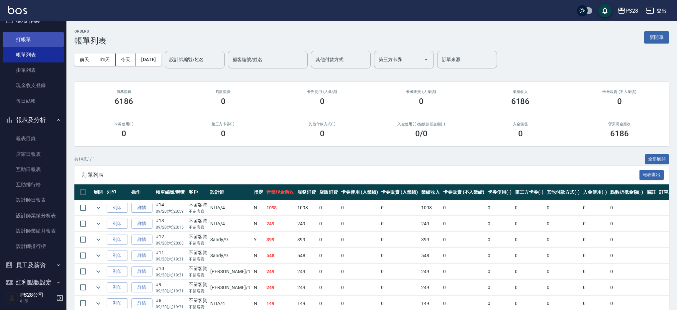
click at [39, 42] on link "打帳單" at bounding box center [33, 39] width 61 height 15
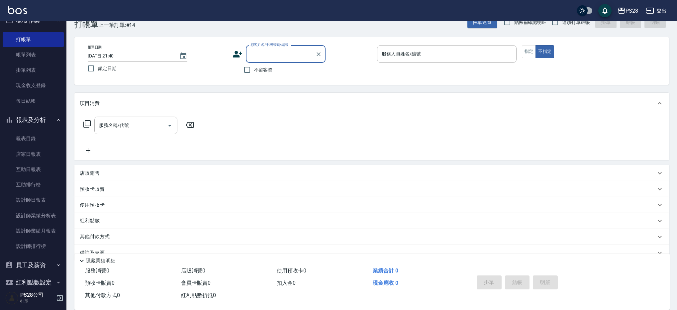
scroll to position [18, 0]
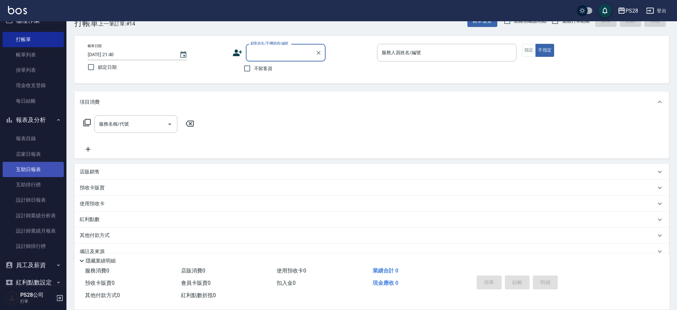
click at [38, 169] on link "互助日報表" at bounding box center [33, 169] width 61 height 15
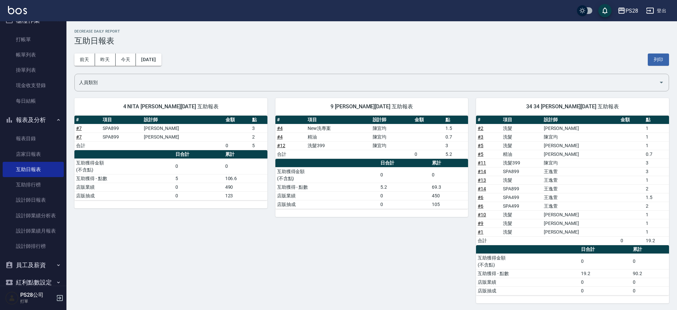
scroll to position [1, 0]
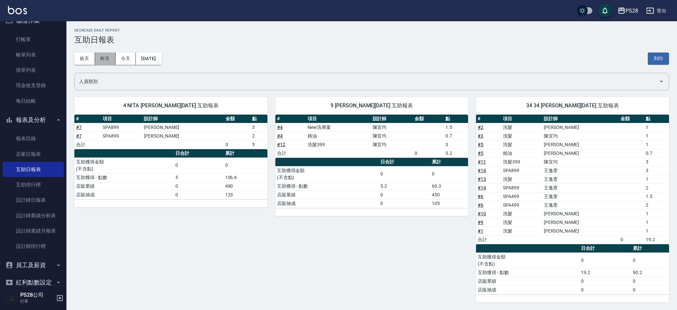
click at [110, 61] on button "昨天" at bounding box center [105, 58] width 21 height 12
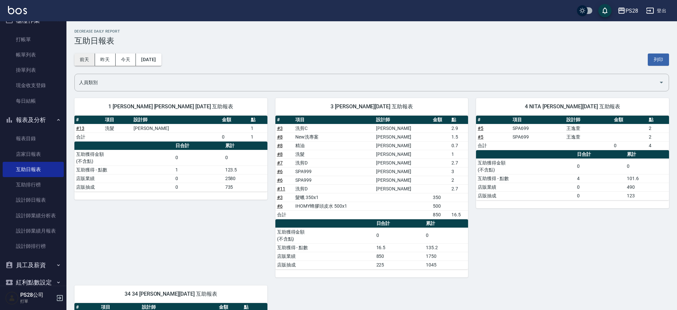
click at [91, 61] on button "前天" at bounding box center [84, 59] width 21 height 12
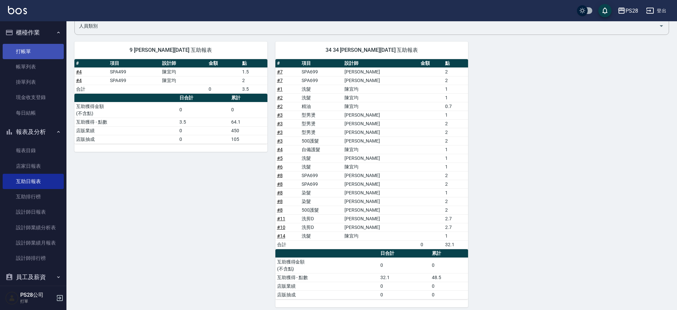
click at [23, 55] on link "打帳單" at bounding box center [33, 51] width 61 height 15
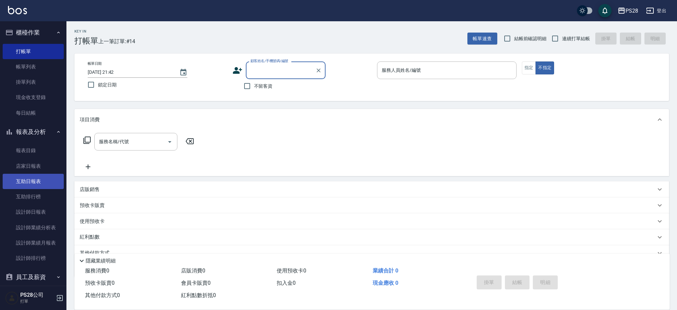
click at [42, 182] on link "互助日報表" at bounding box center [33, 181] width 61 height 15
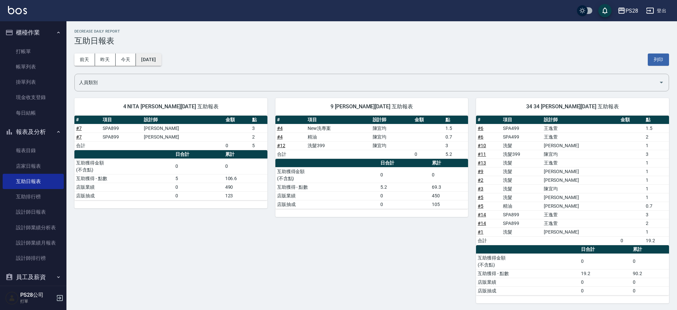
click at [154, 60] on button "[DATE]" at bounding box center [148, 59] width 25 height 12
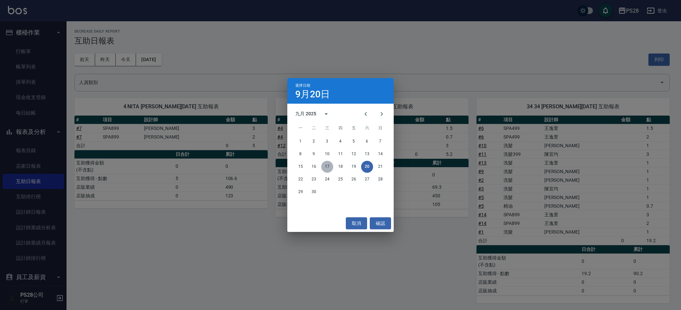
click at [326, 167] on button "17" at bounding box center [327, 167] width 12 height 12
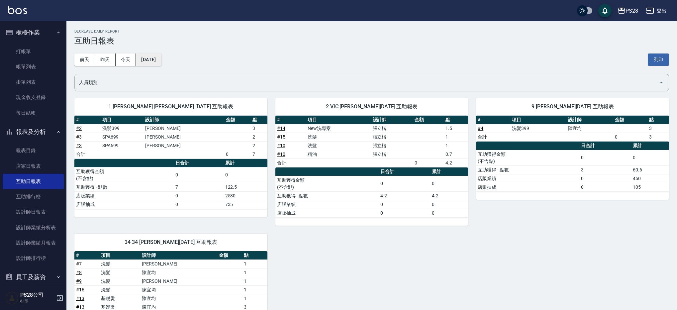
click at [161, 59] on button "2025/09/17" at bounding box center [148, 59] width 25 height 12
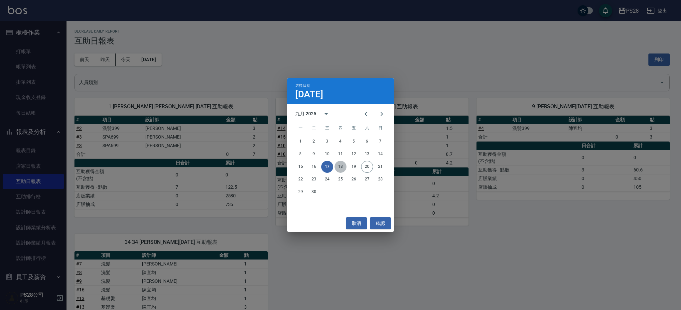
click at [339, 164] on button "18" at bounding box center [340, 167] width 12 height 12
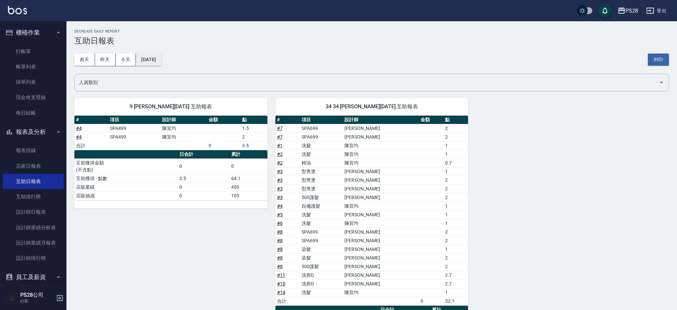
click at [161, 64] on button "2025/09/18" at bounding box center [148, 59] width 25 height 12
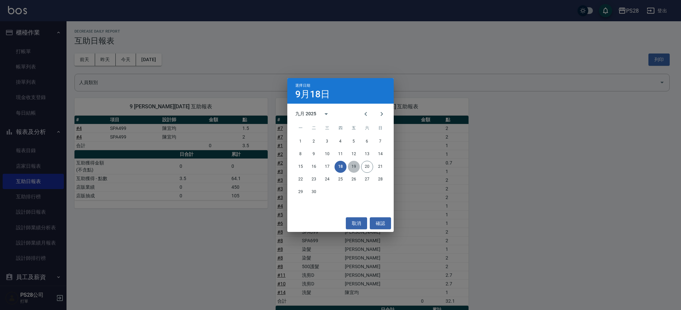
click at [351, 166] on button "19" at bounding box center [354, 167] width 12 height 12
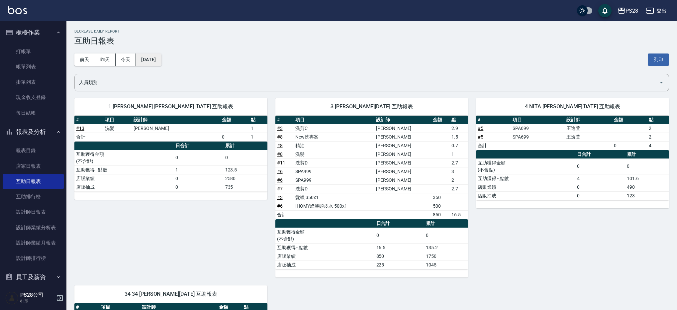
click at [157, 61] on button "2025/09/19" at bounding box center [148, 59] width 25 height 12
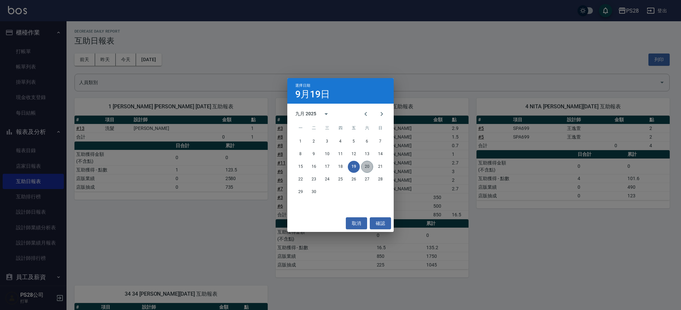
click at [369, 168] on button "20" at bounding box center [367, 167] width 12 height 12
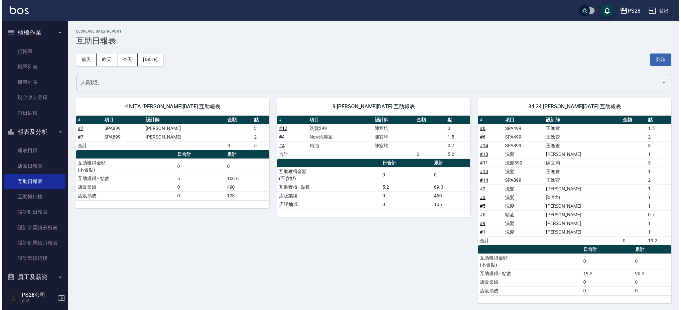
scroll to position [1, 0]
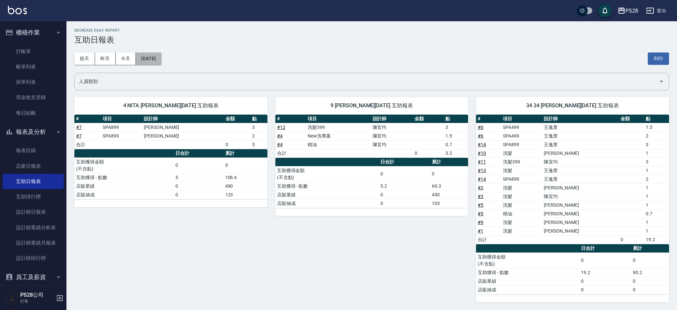
click at [157, 54] on button "[DATE]" at bounding box center [148, 58] width 25 height 12
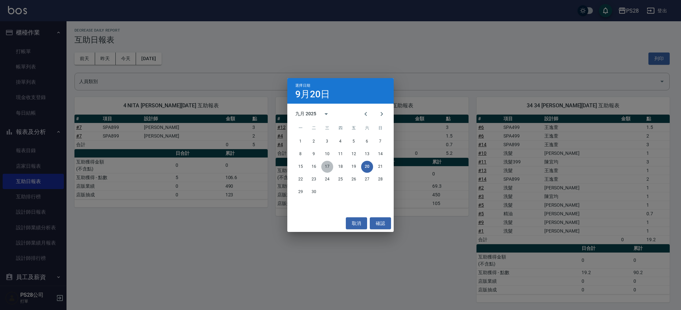
click at [331, 164] on button "17" at bounding box center [327, 167] width 12 height 12
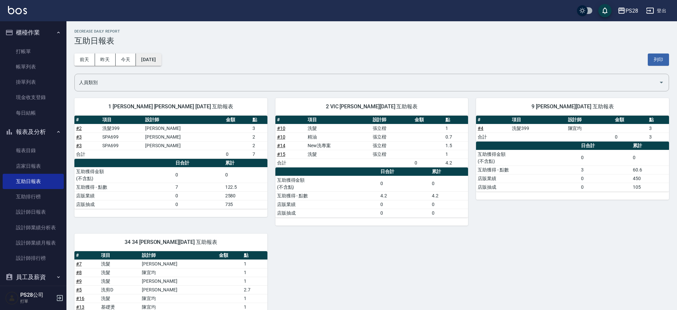
click at [161, 60] on button "2025/09/17" at bounding box center [148, 59] width 25 height 12
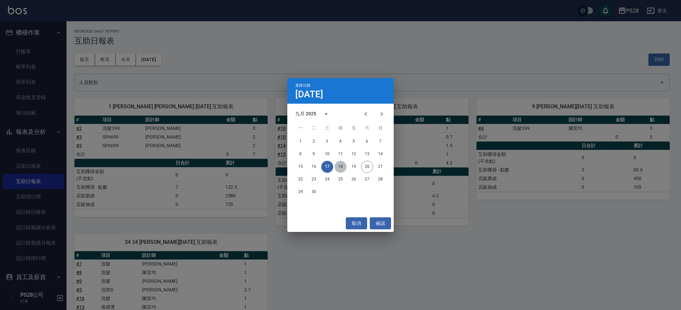
click at [338, 166] on button "18" at bounding box center [340, 167] width 12 height 12
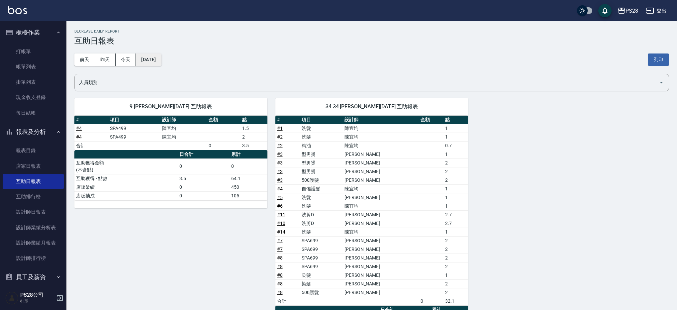
click at [161, 54] on button "2025/09/18" at bounding box center [148, 59] width 25 height 12
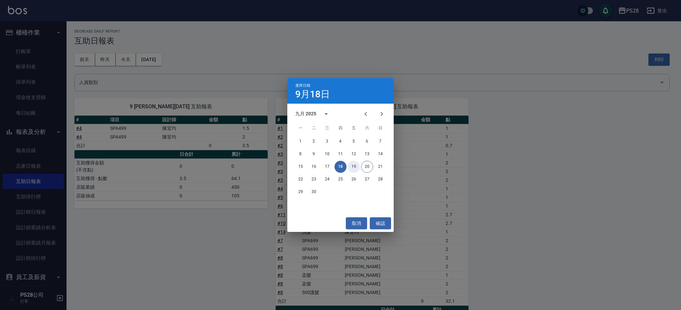
click at [352, 168] on button "19" at bounding box center [354, 167] width 12 height 12
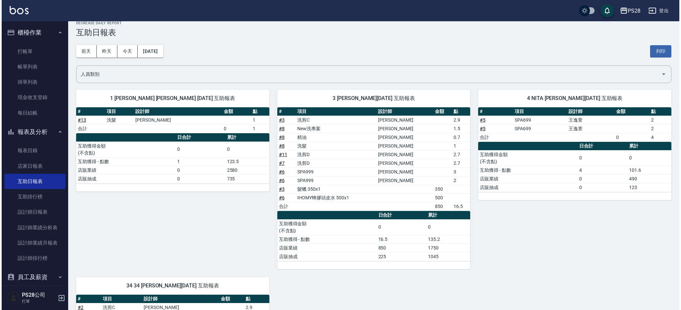
scroll to position [14, 0]
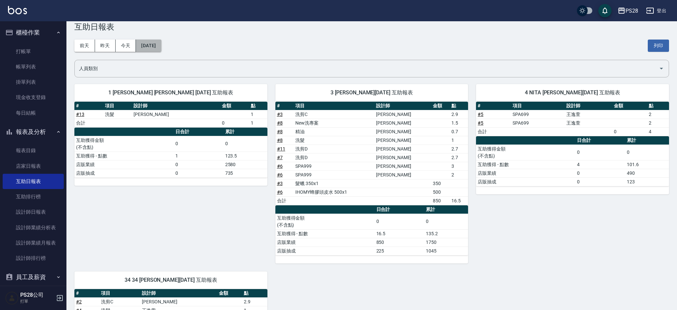
click at [151, 44] on button "2025/09/19" at bounding box center [148, 46] width 25 height 12
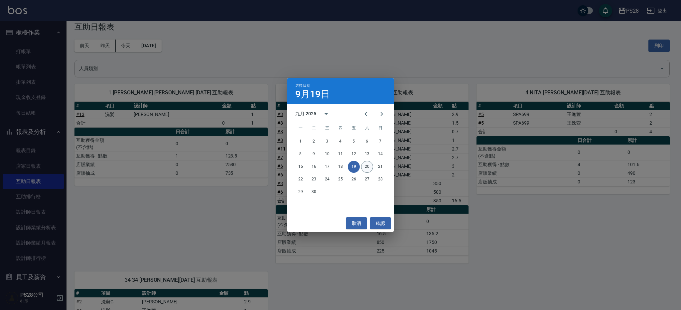
click at [366, 166] on button "20" at bounding box center [367, 167] width 12 height 12
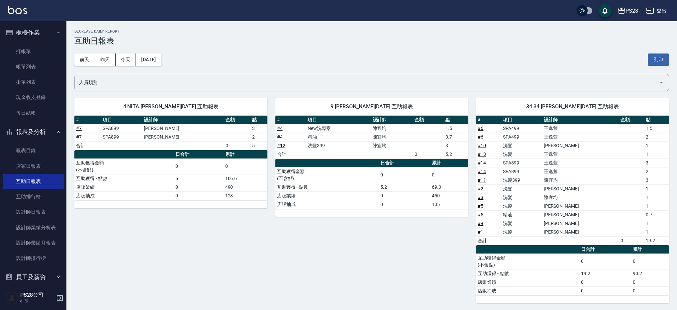
scroll to position [1, 0]
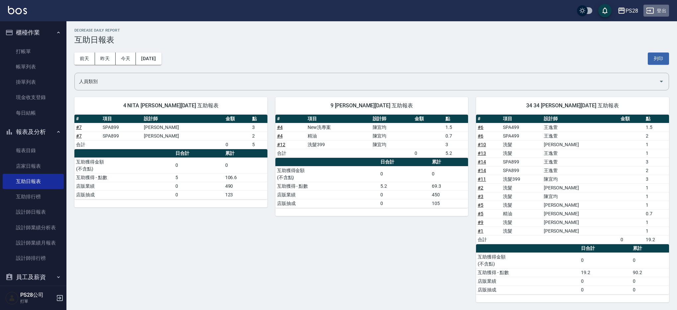
click at [665, 13] on button "登出" at bounding box center [657, 11] width 26 height 12
